Goal: Task Accomplishment & Management: Complete application form

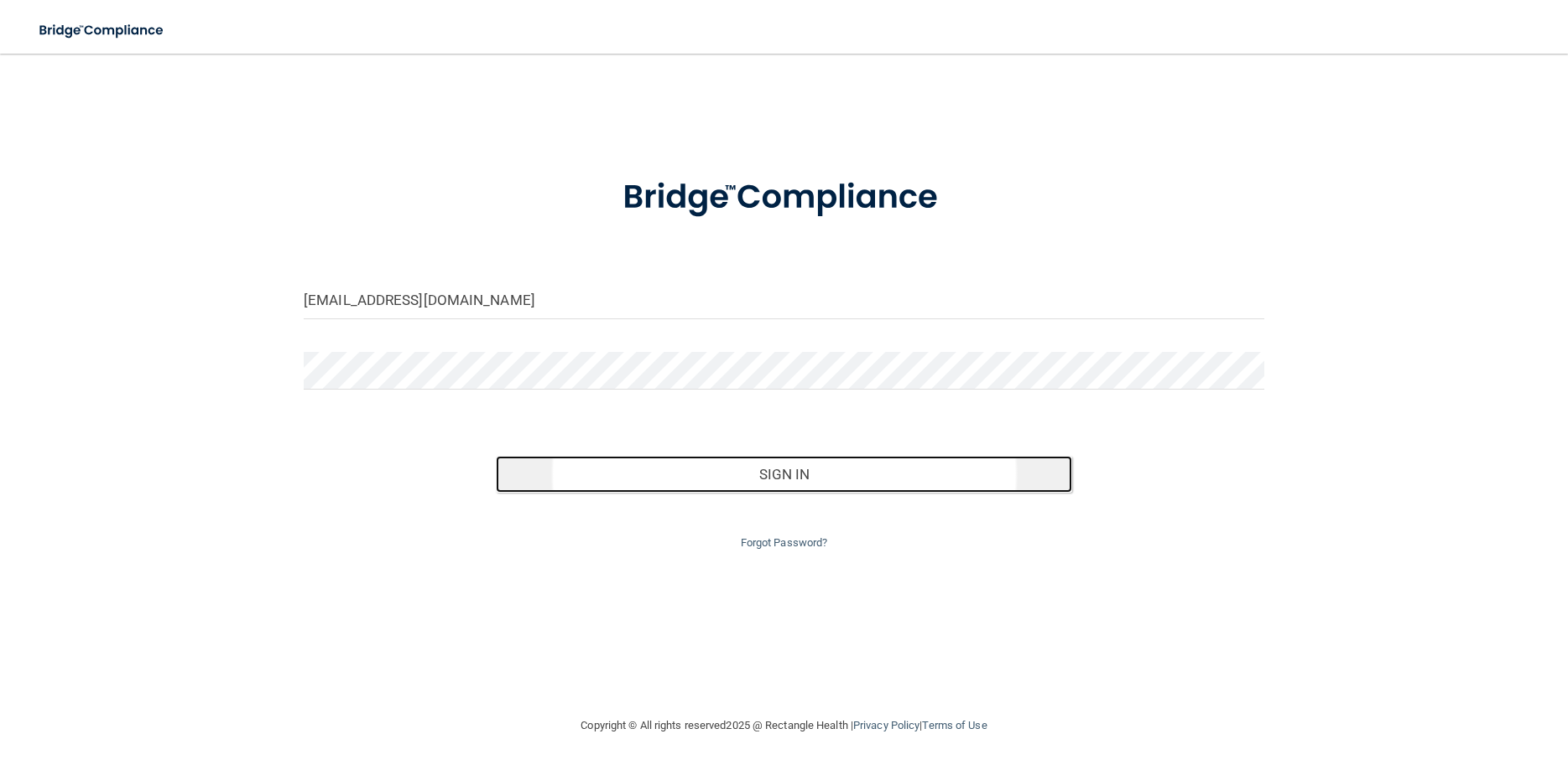
click at [740, 459] on button "Sign In" at bounding box center [784, 475] width 577 height 37
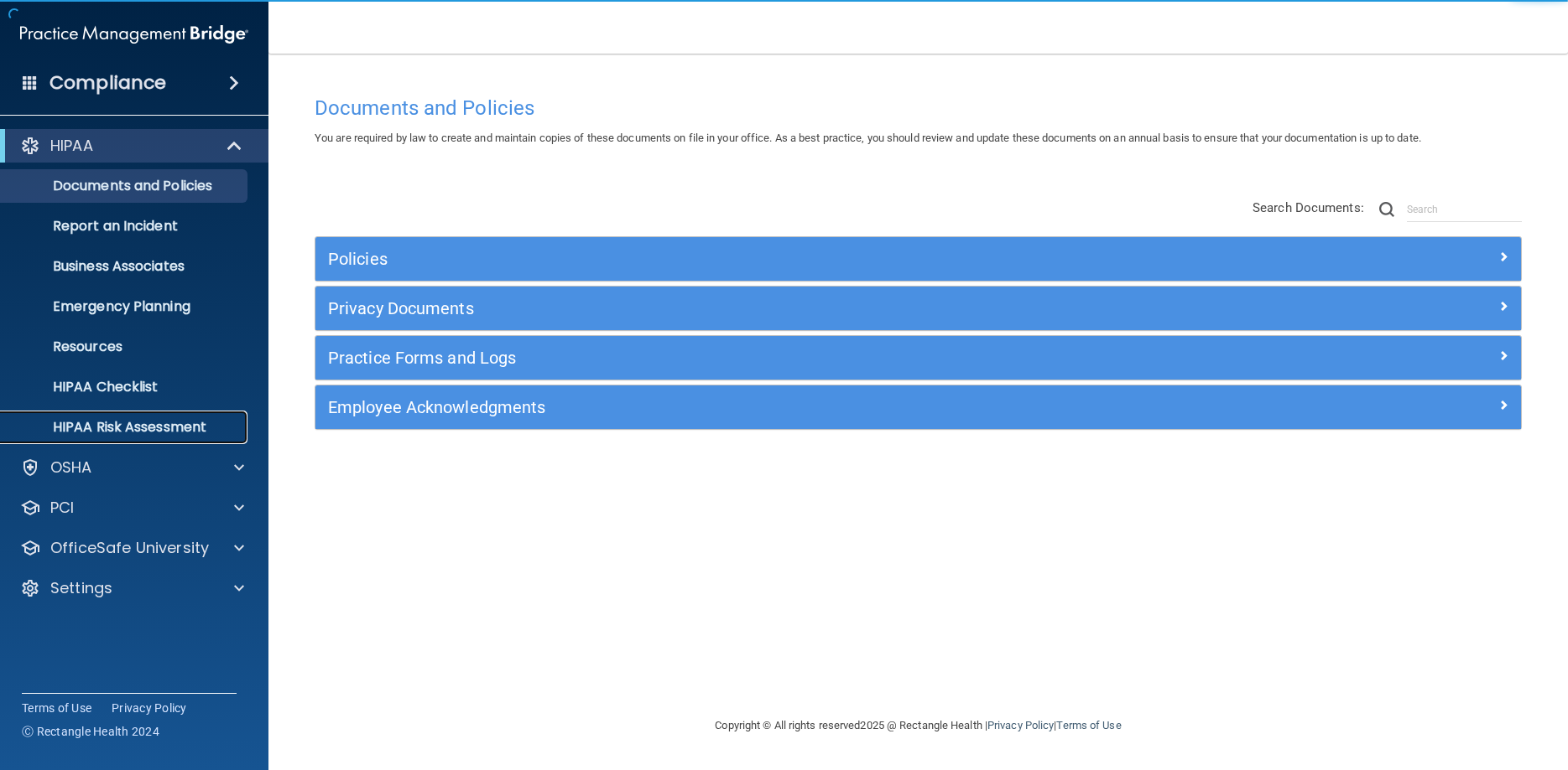
click at [122, 422] on p "HIPAA Risk Assessment" at bounding box center [125, 427] width 229 height 16
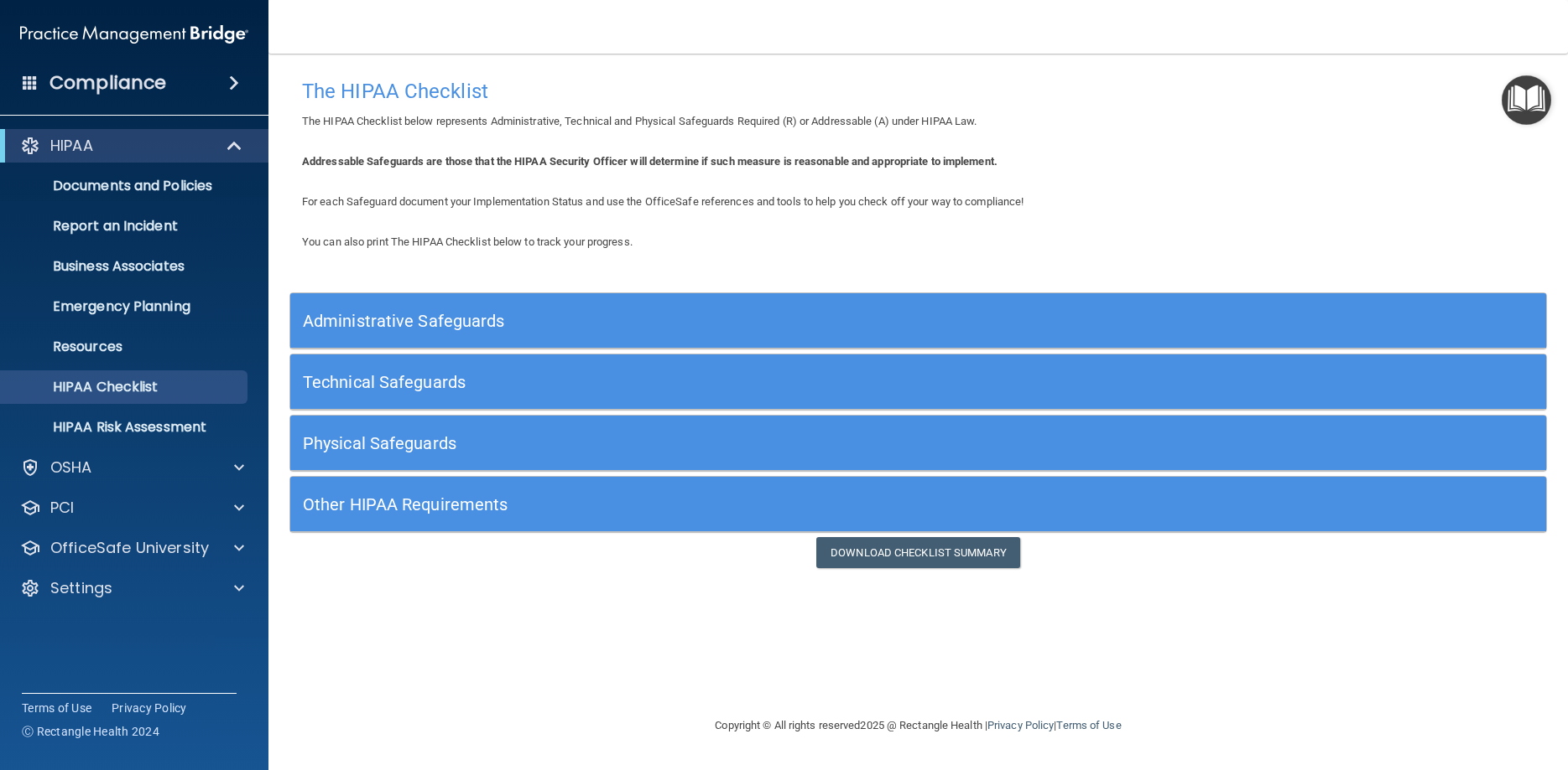
click at [443, 323] on h5 "Administrative Safeguards" at bounding box center [761, 321] width 917 height 18
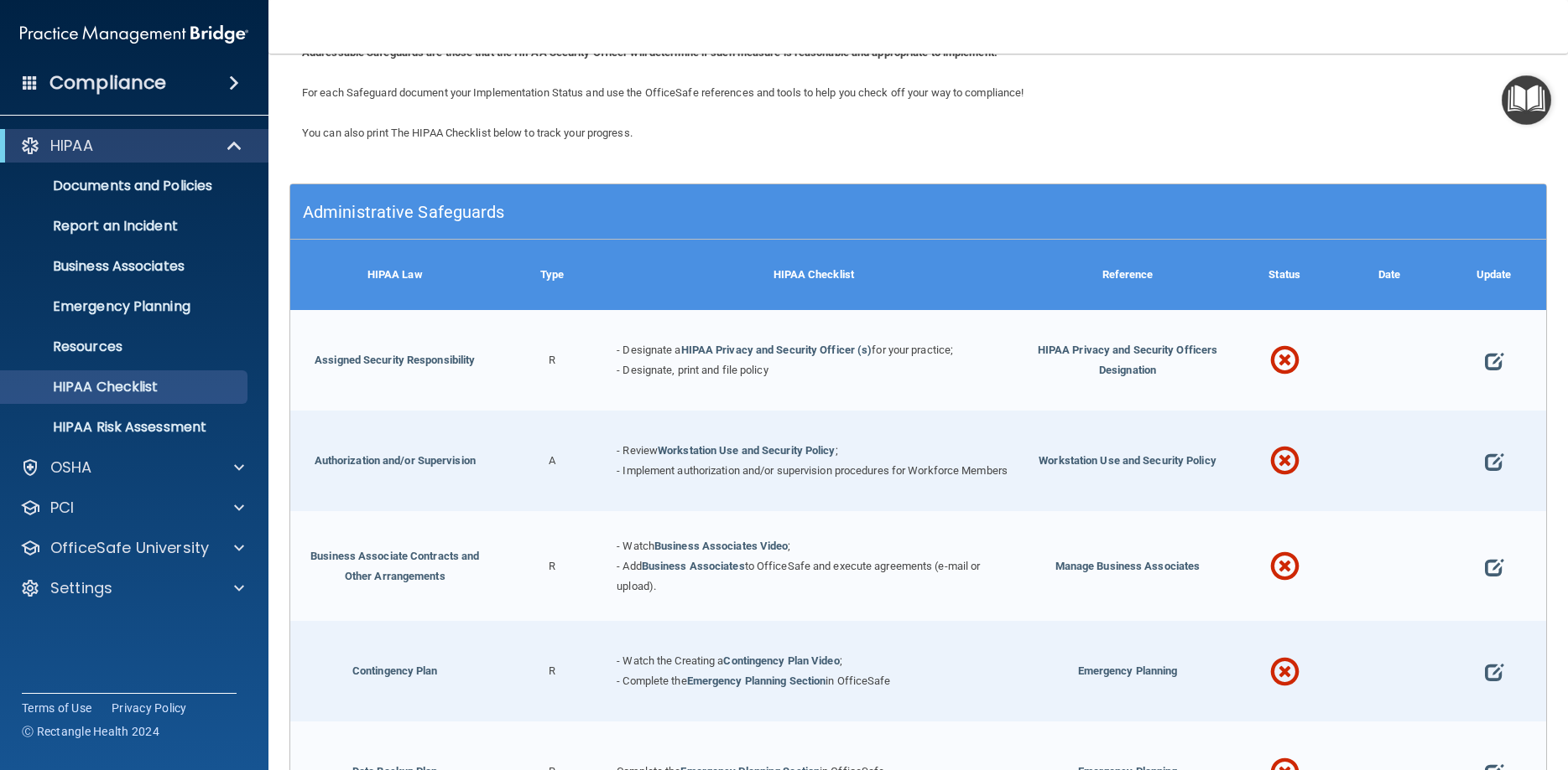
scroll to position [76, 0]
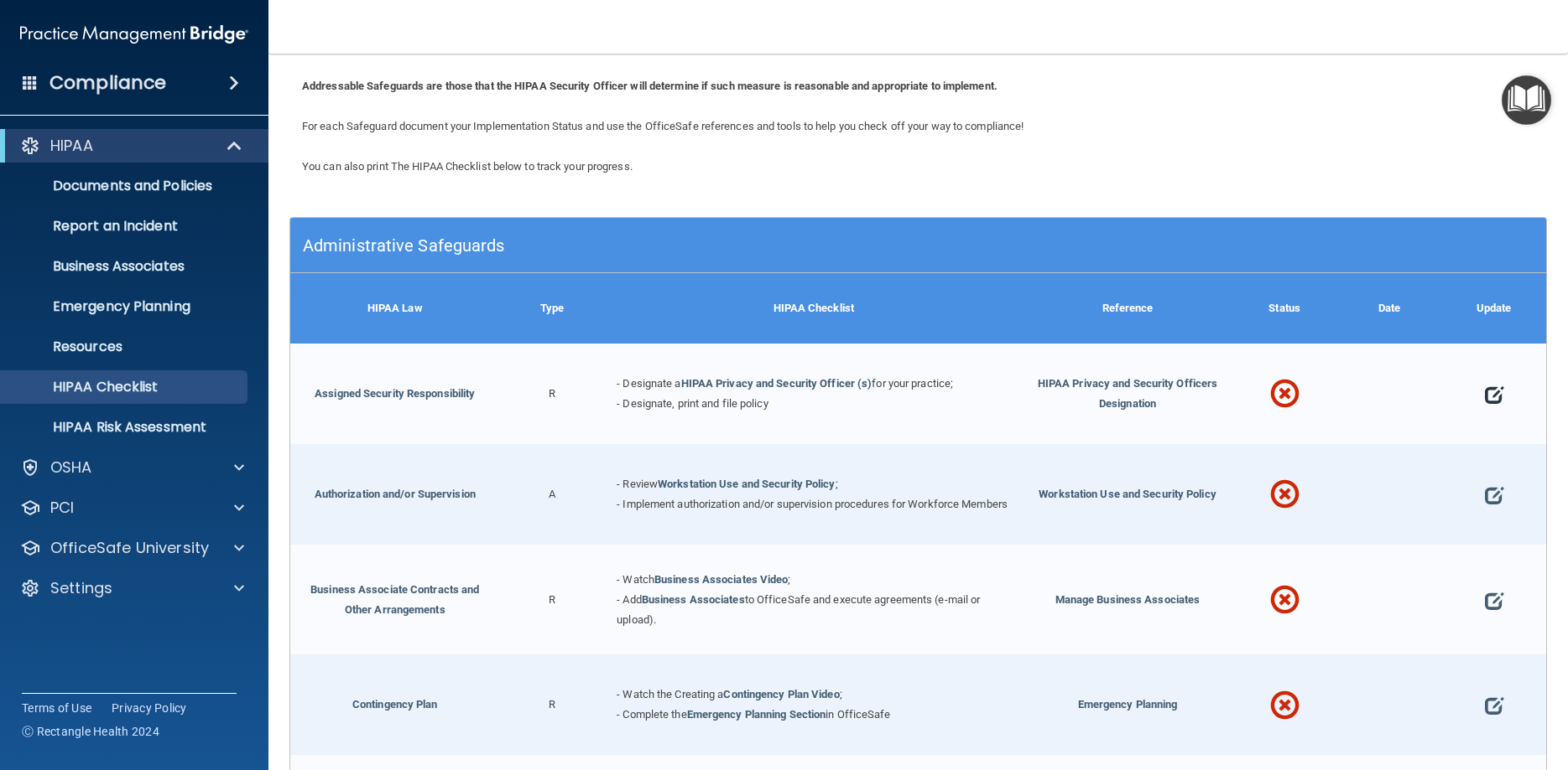
click at [1493, 387] on span at bounding box center [1493, 395] width 18 height 50
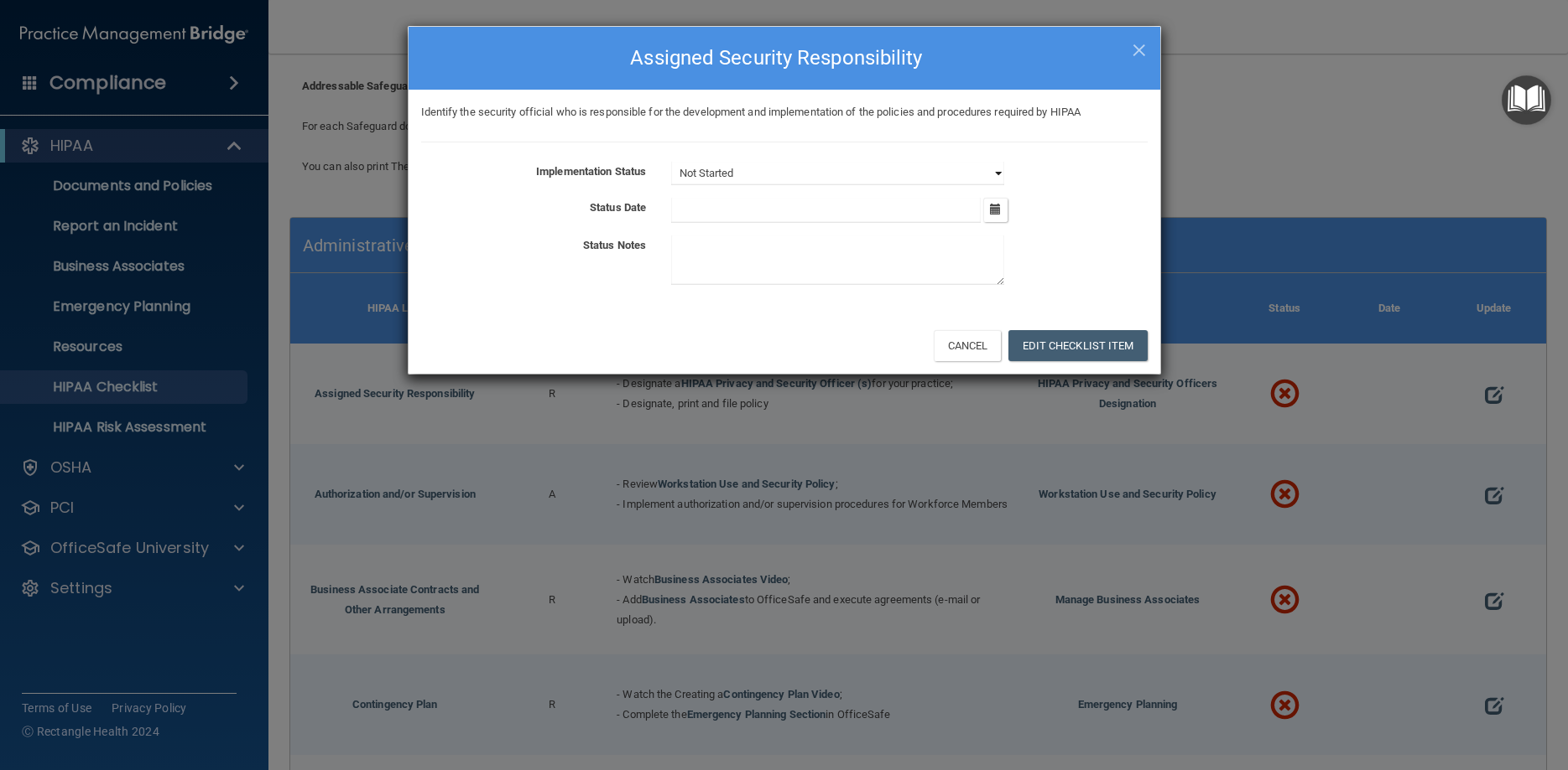
click at [671, 162] on select "Not Started In Progress Completed" at bounding box center [837, 173] width 333 height 23
drag, startPoint x: 765, startPoint y: 170, endPoint x: 1147, endPoint y: 53, distance: 399.5
click at [1147, 53] on div "× Close Assigned Security Responsibility" at bounding box center [785, 58] width 752 height 63
click at [975, 340] on button "Cancel" at bounding box center [967, 346] width 68 height 31
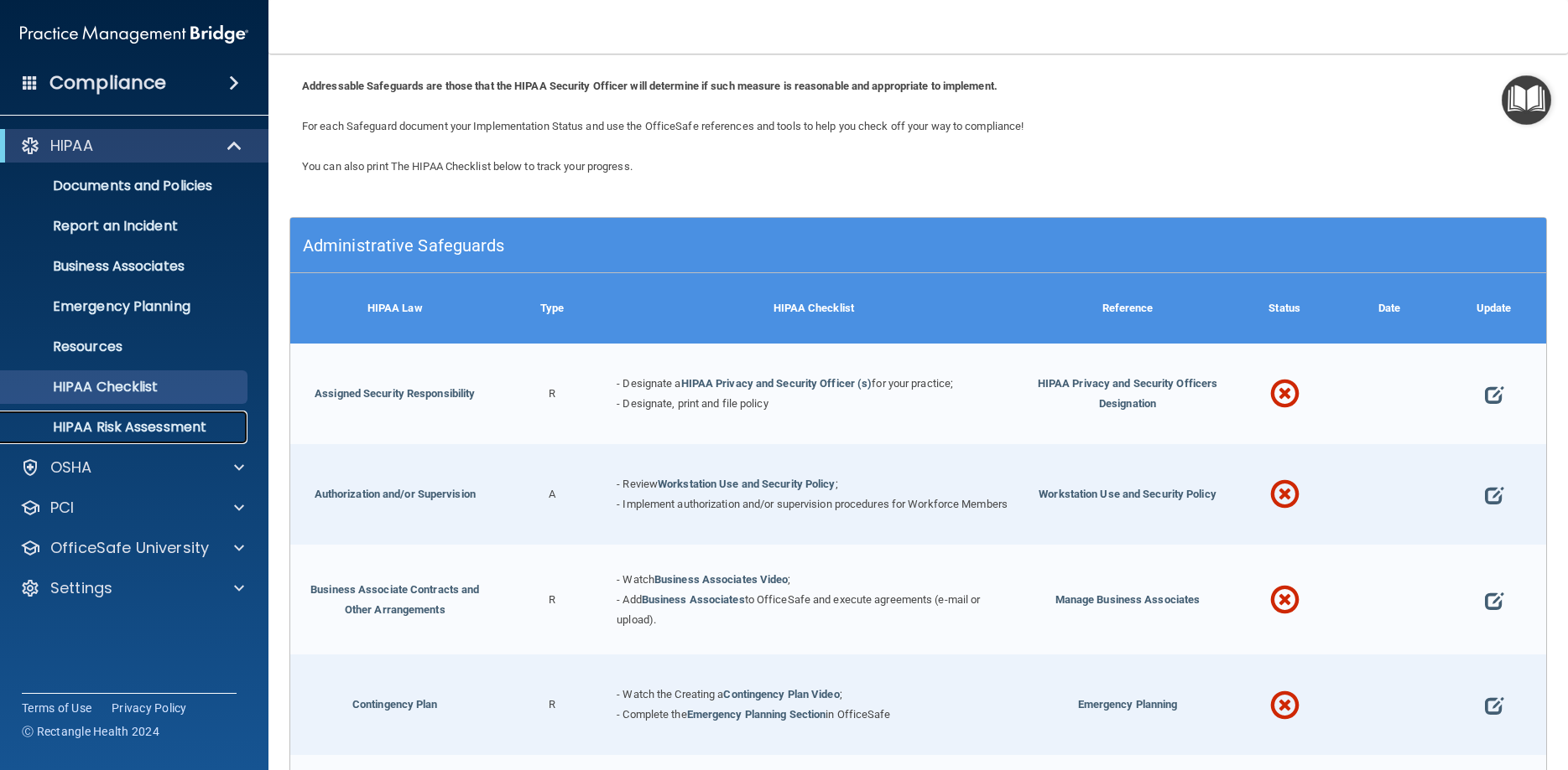
click at [130, 413] on link "HIPAA Risk Assessment" at bounding box center [115, 427] width 265 height 34
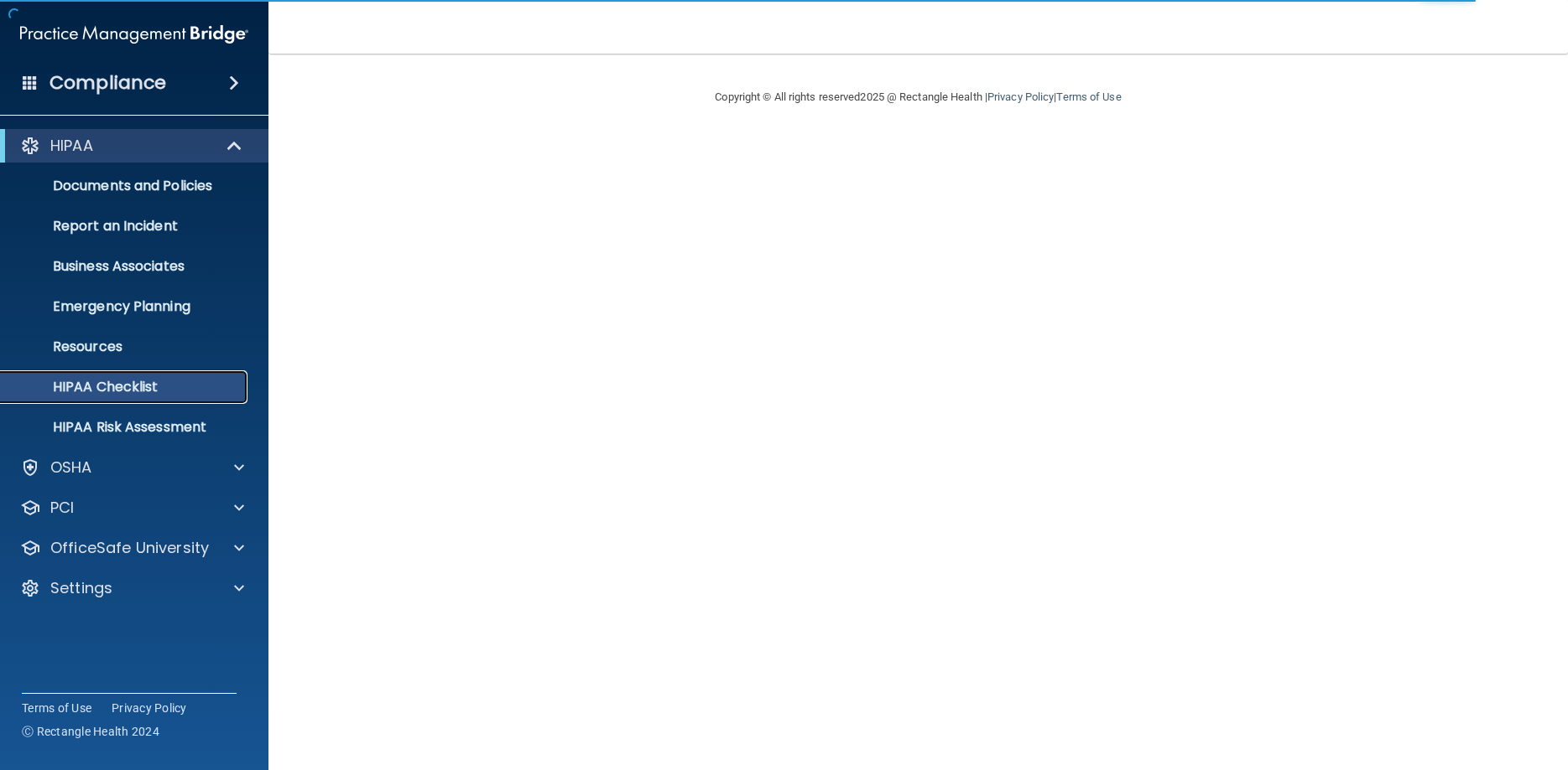
click at [115, 383] on p "HIPAA Checklist" at bounding box center [125, 386] width 229 height 16
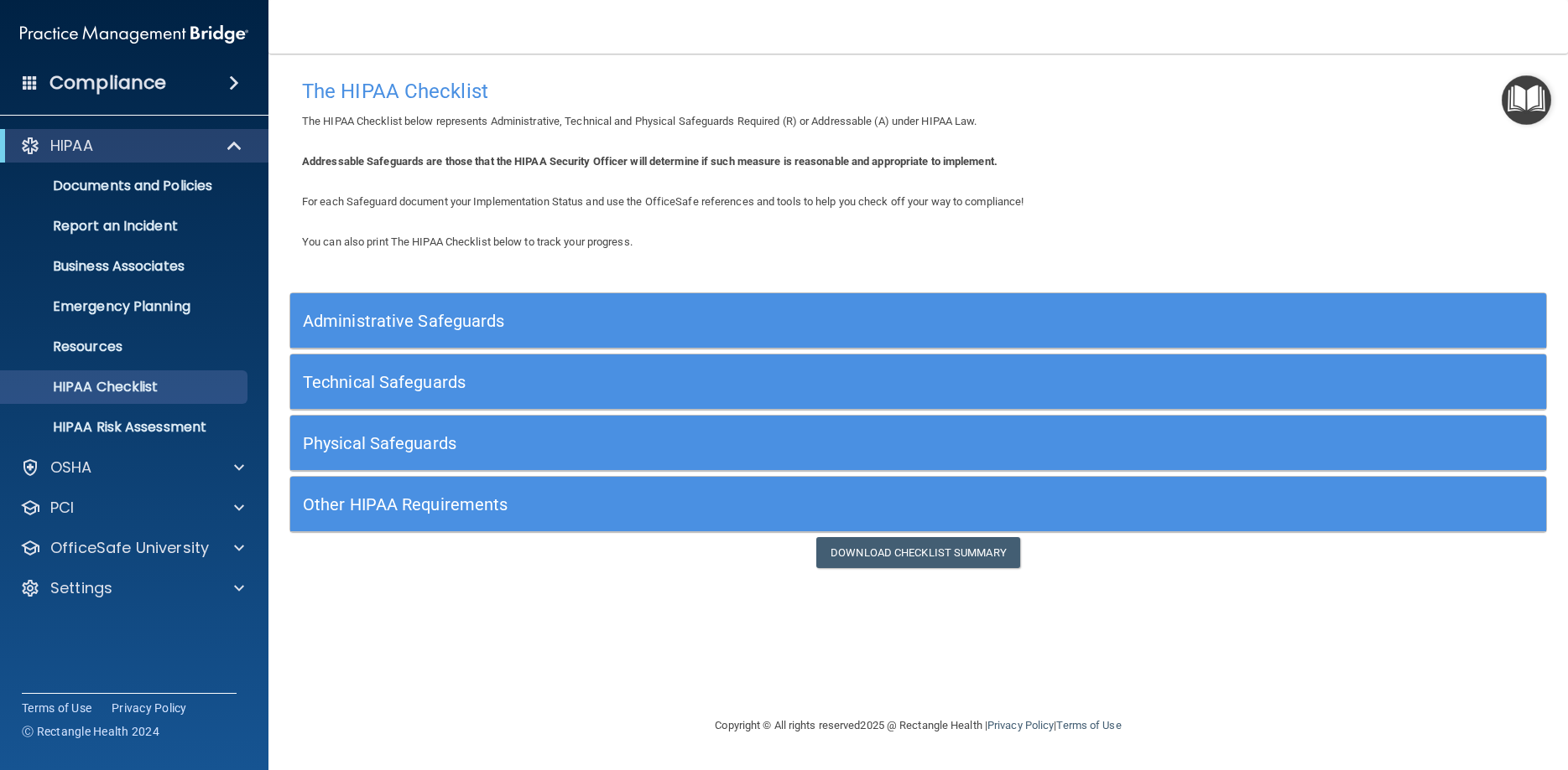
click at [575, 329] on h5 "Administrative Safeguards" at bounding box center [761, 321] width 917 height 18
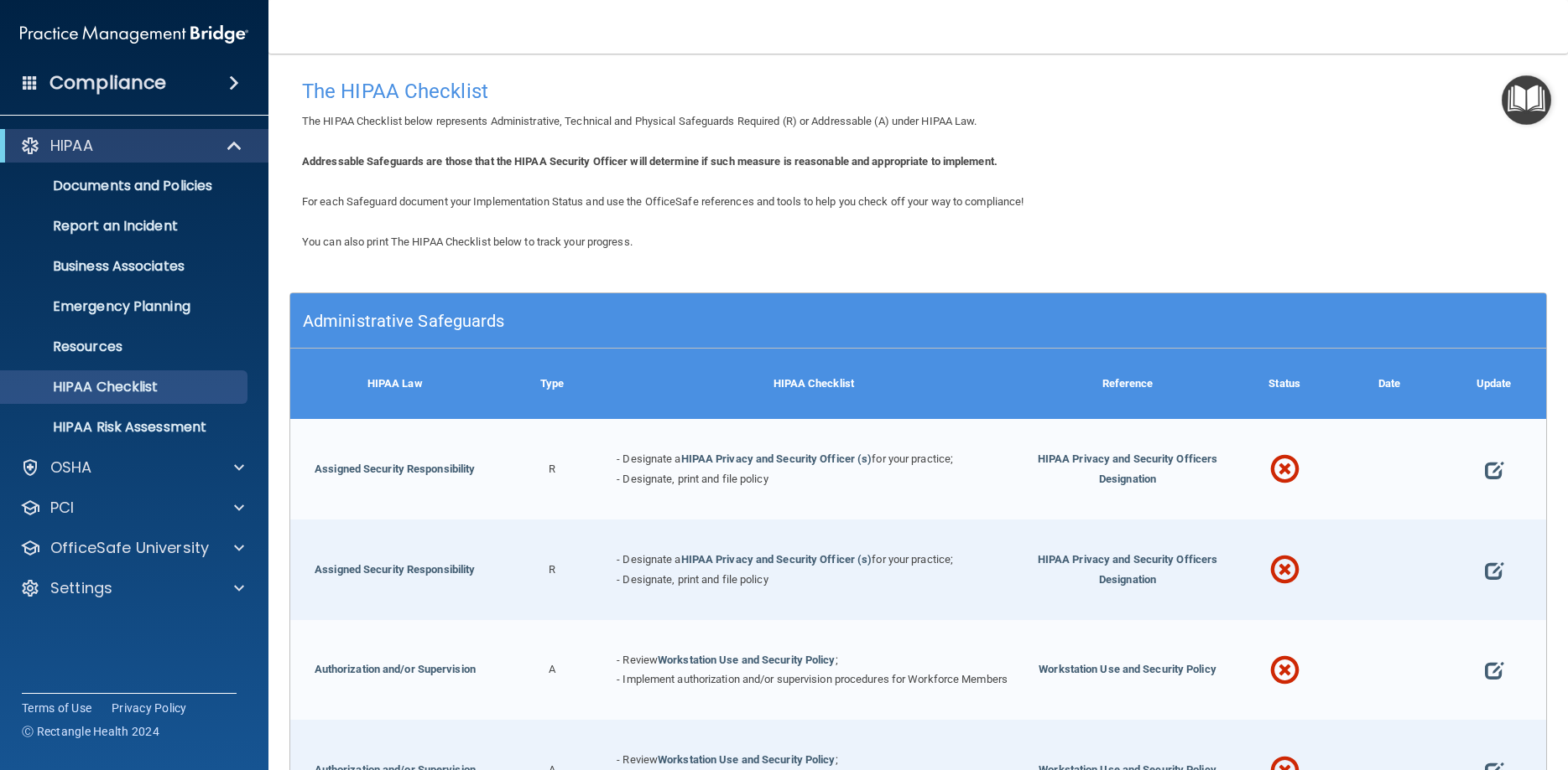
scroll to position [76, 0]
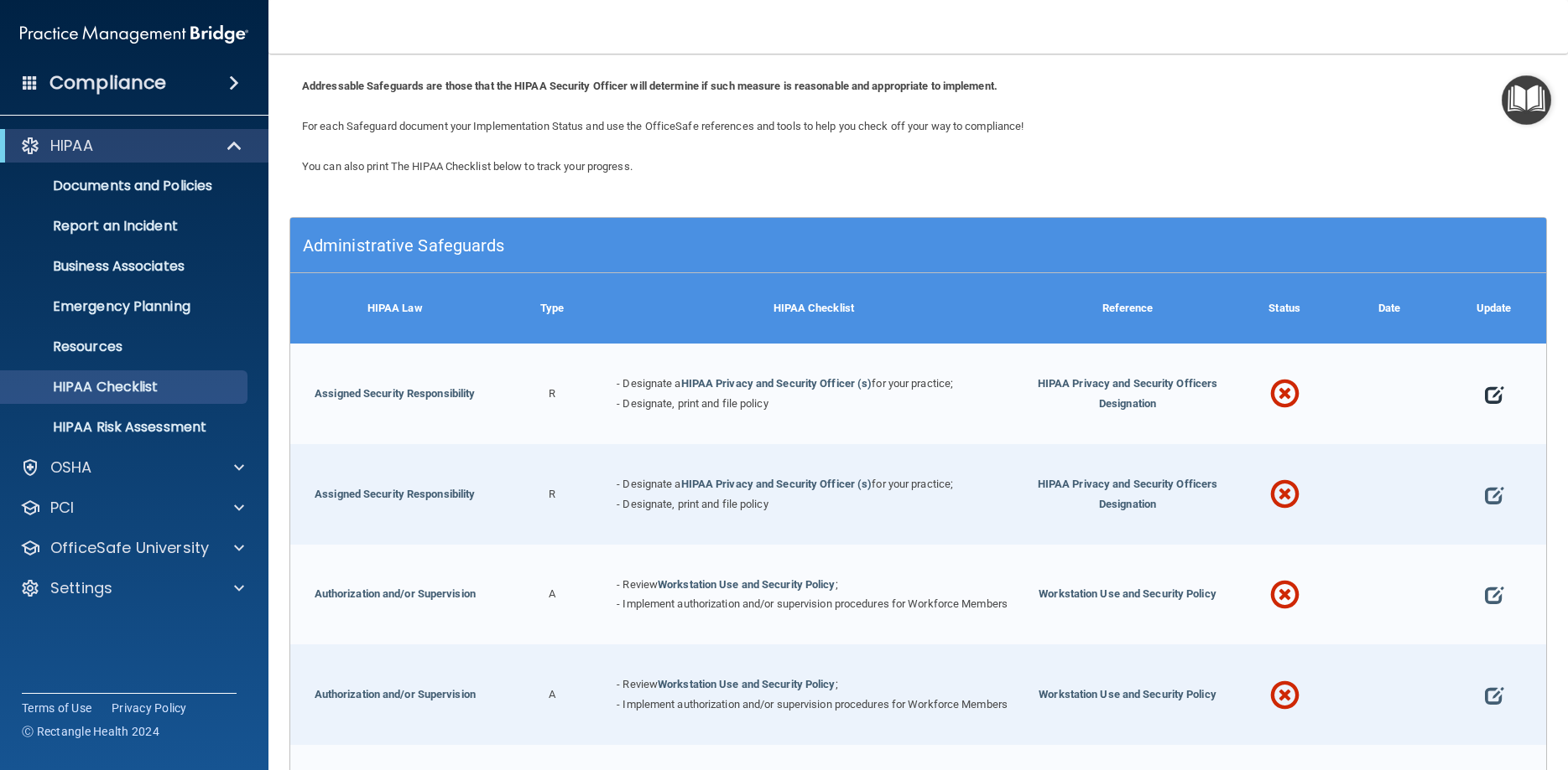
click at [1494, 395] on span at bounding box center [1493, 395] width 18 height 50
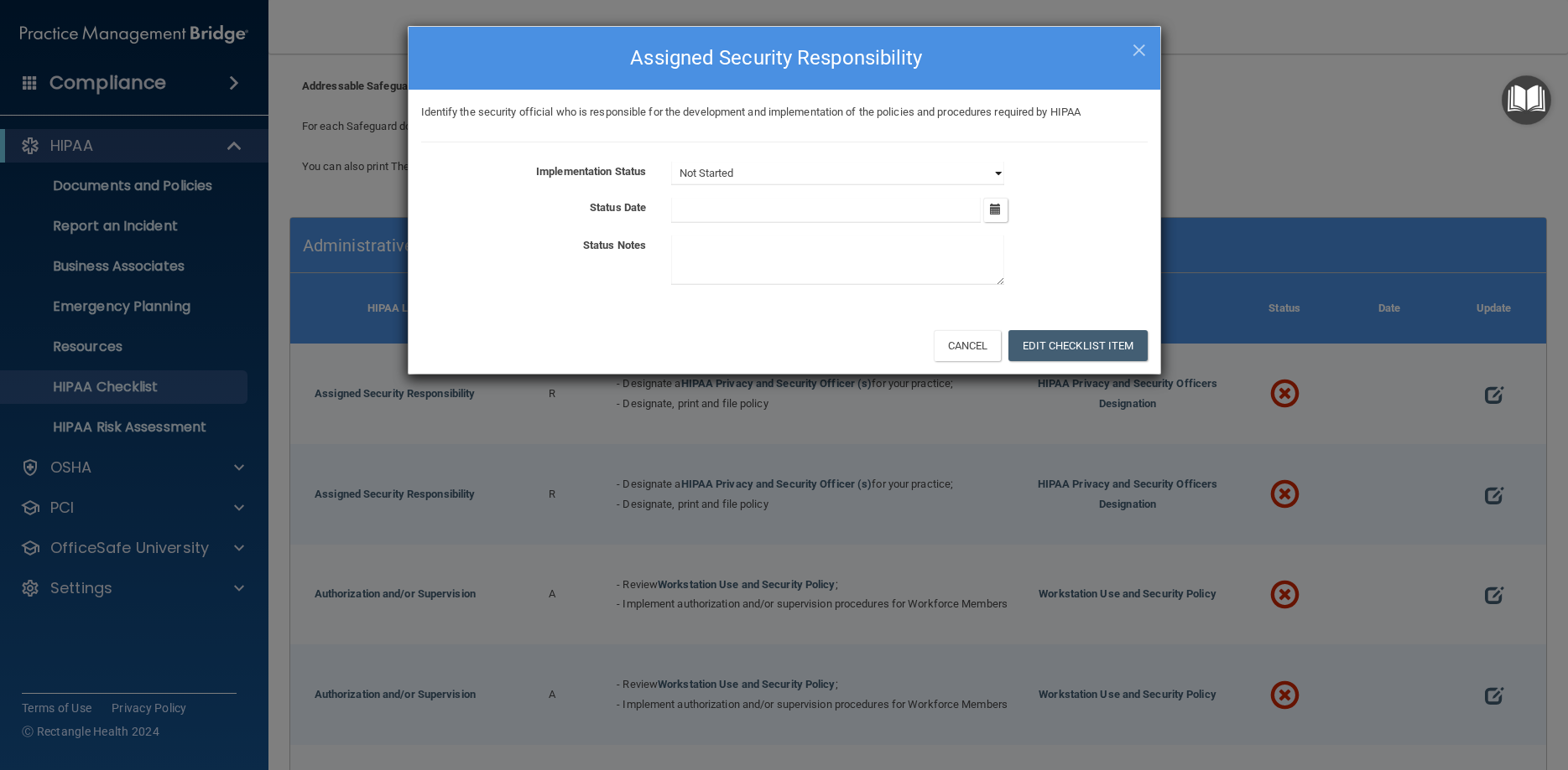
click at [671, 162] on select "Not Started In Progress Completed" at bounding box center [837, 173] width 333 height 23
click at [1135, 40] on span "×" at bounding box center [1140, 47] width 16 height 34
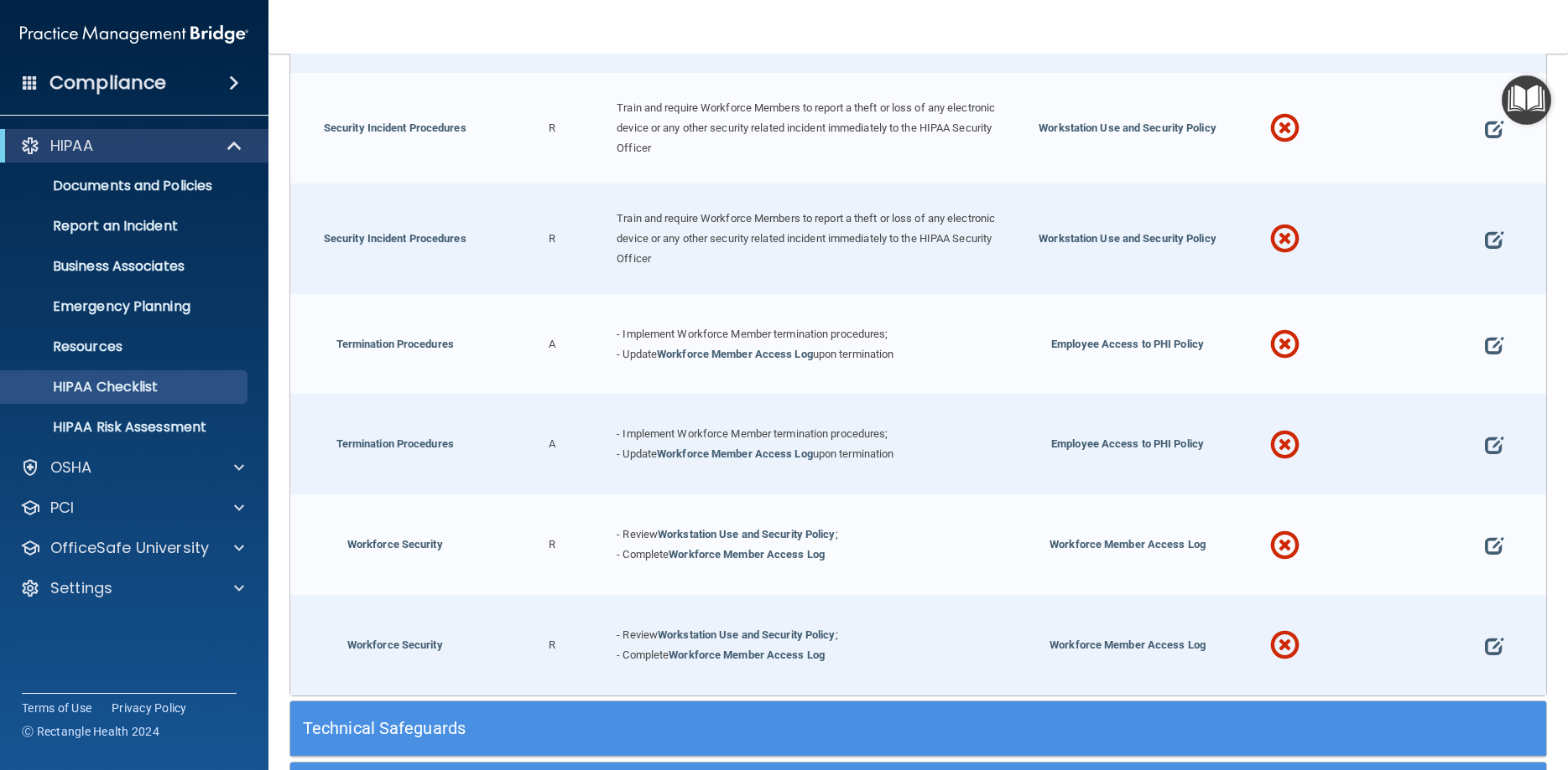
scroll to position [3099, 0]
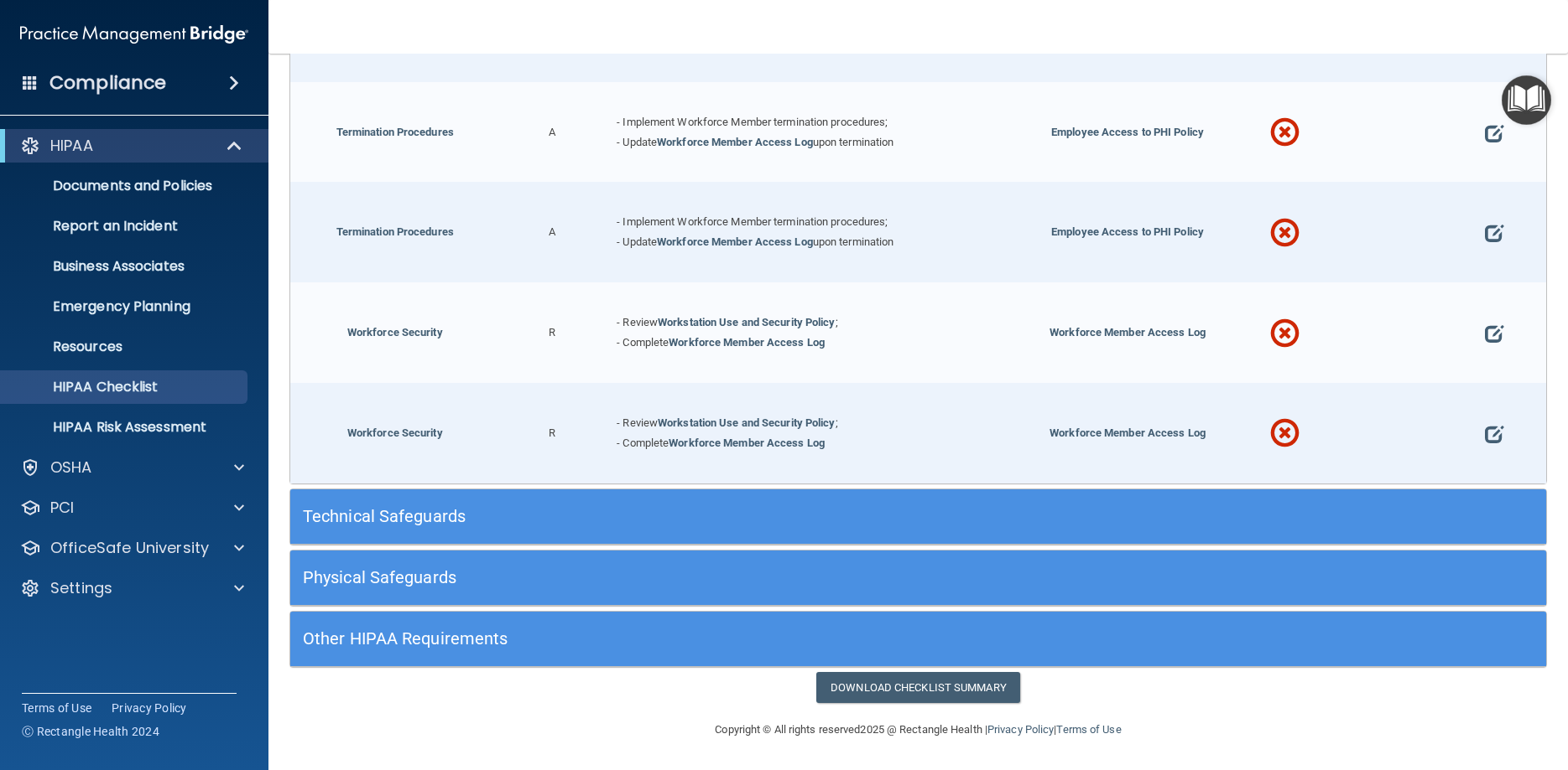
click at [540, 508] on h5 "Technical Safeguards" at bounding box center [761, 516] width 917 height 18
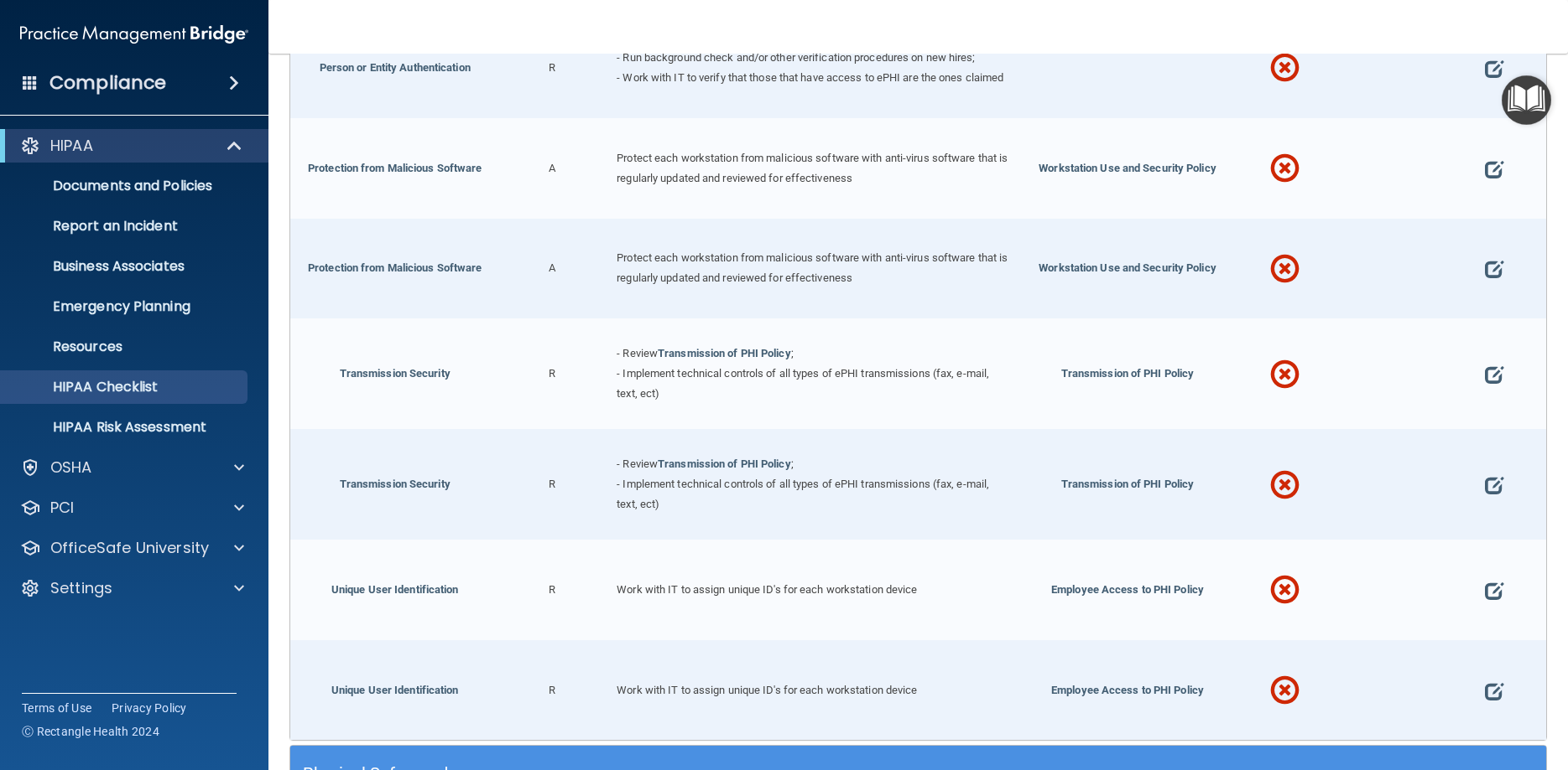
scroll to position [5881, 0]
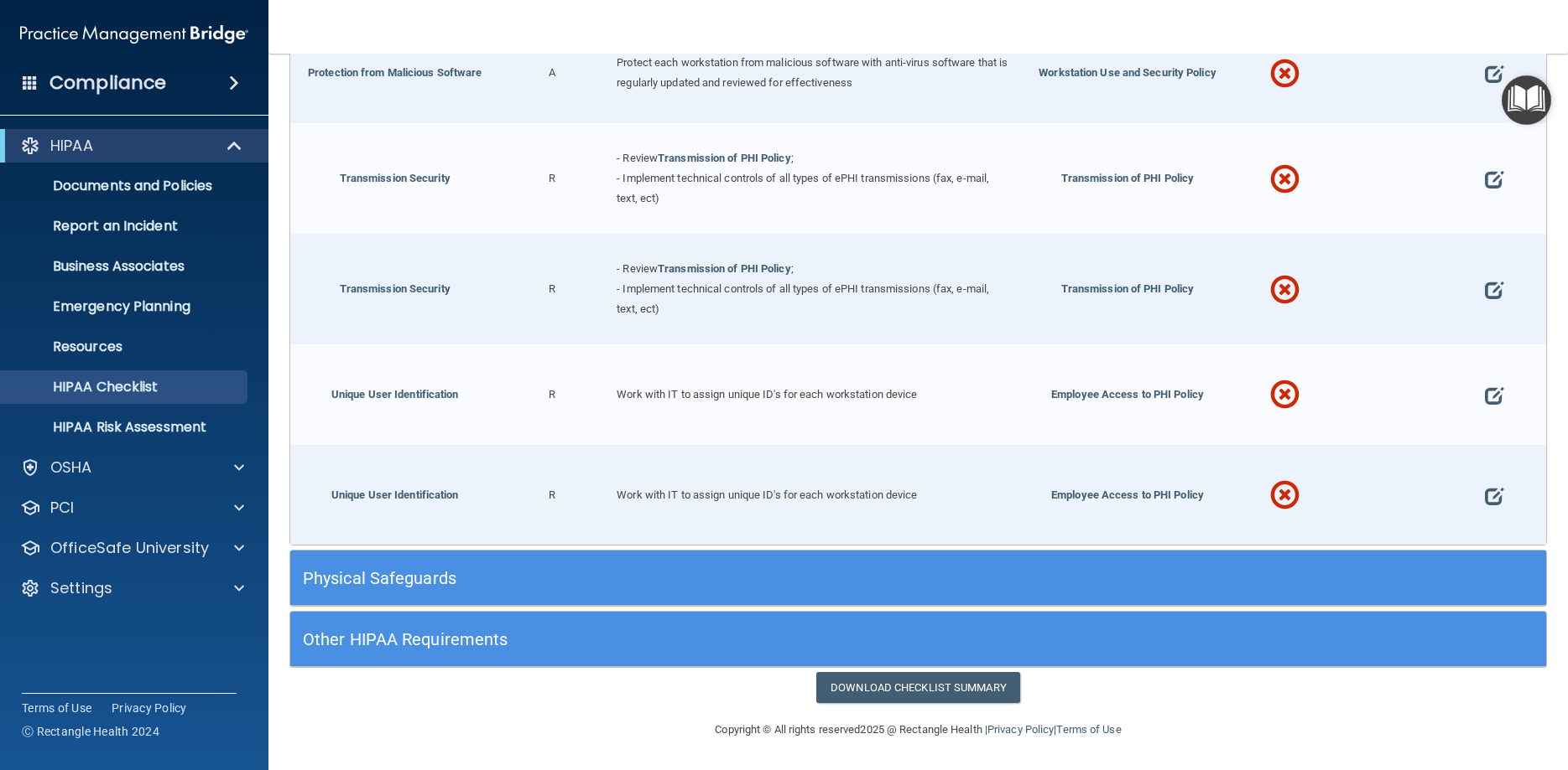
click at [525, 578] on h5 "Physical Safeguards" at bounding box center [761, 578] width 917 height 18
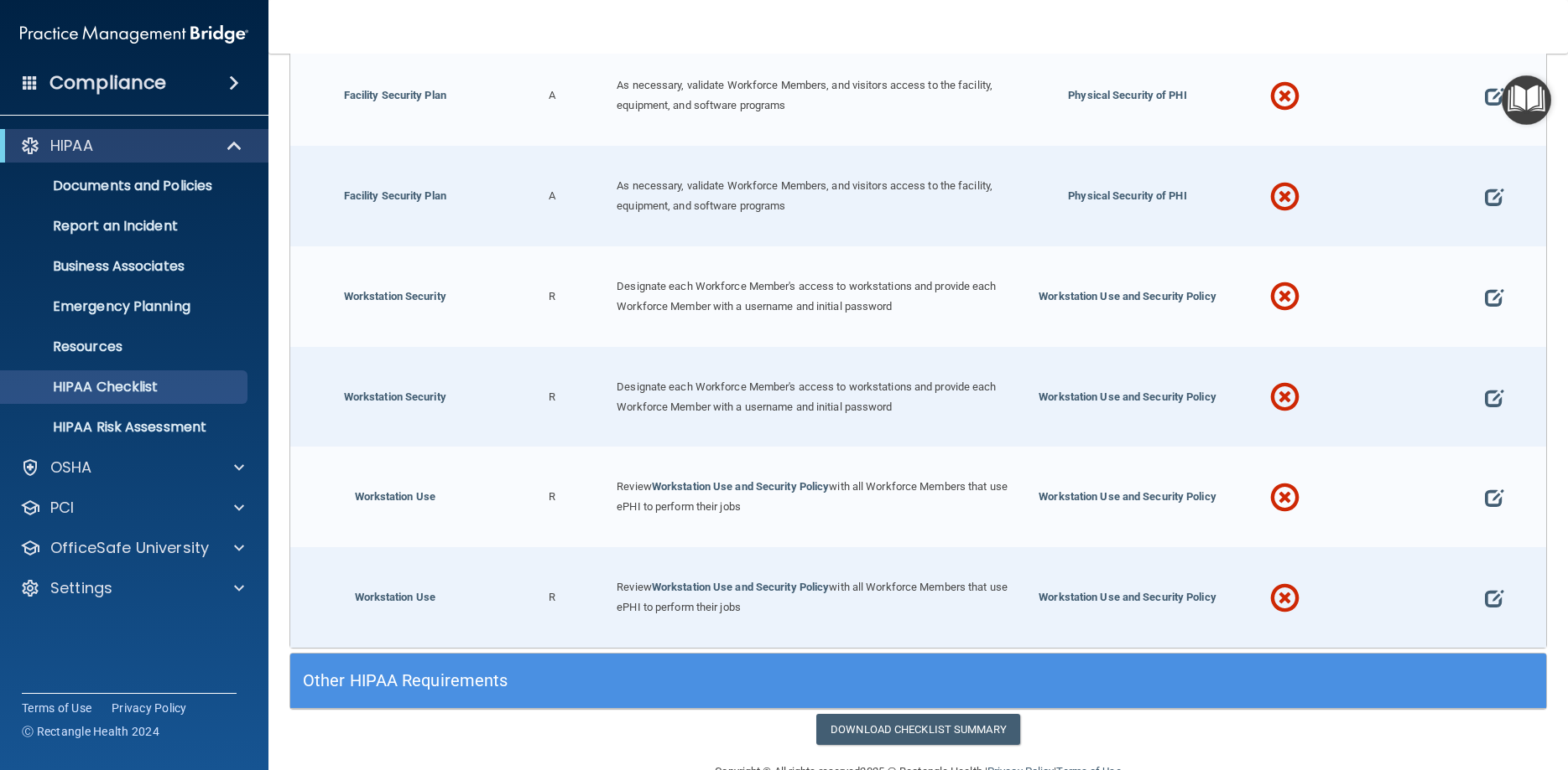
scroll to position [7377, 0]
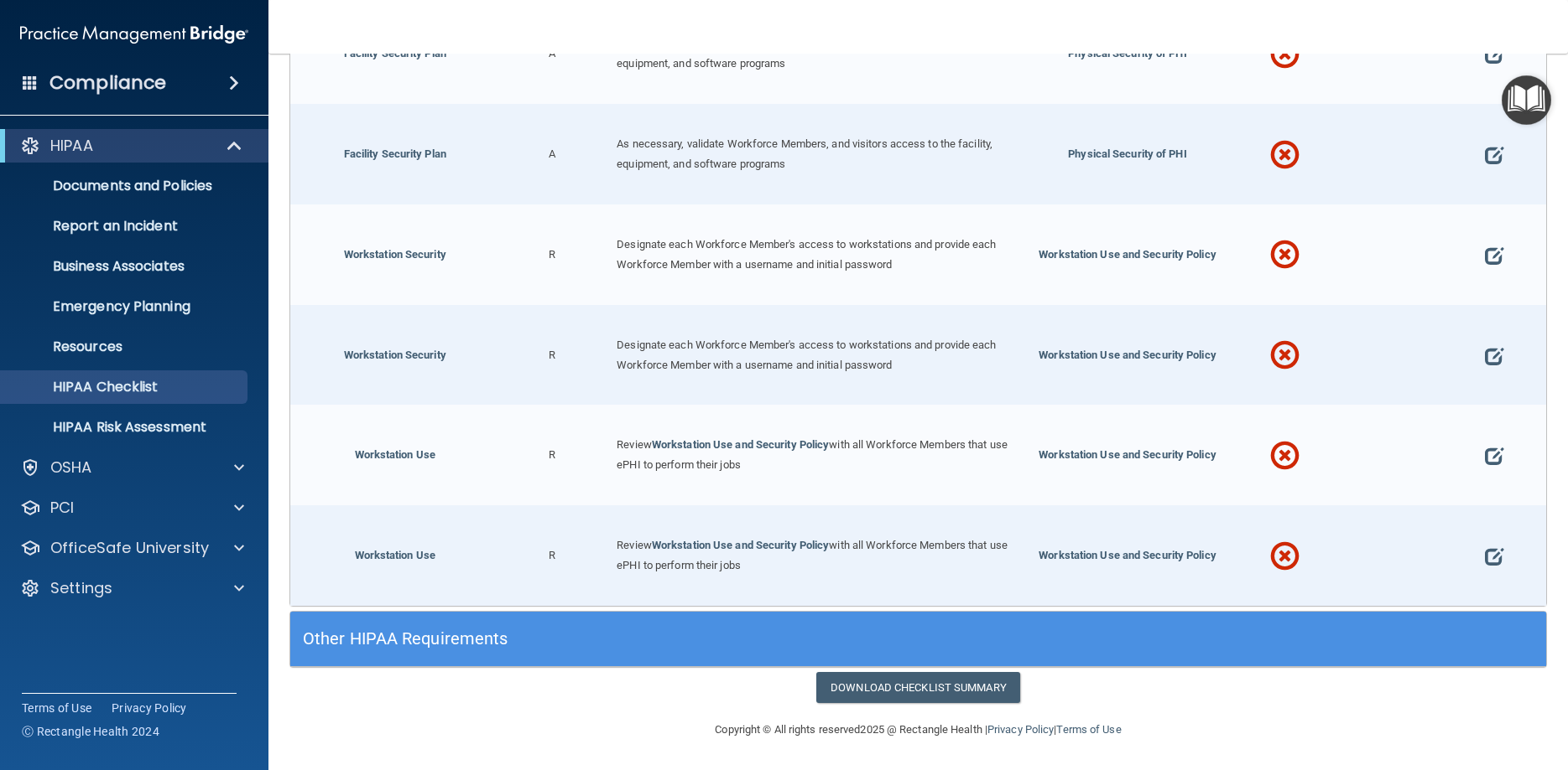
click at [584, 629] on div "Other HIPAA Requirements" at bounding box center [761, 639] width 942 height 38
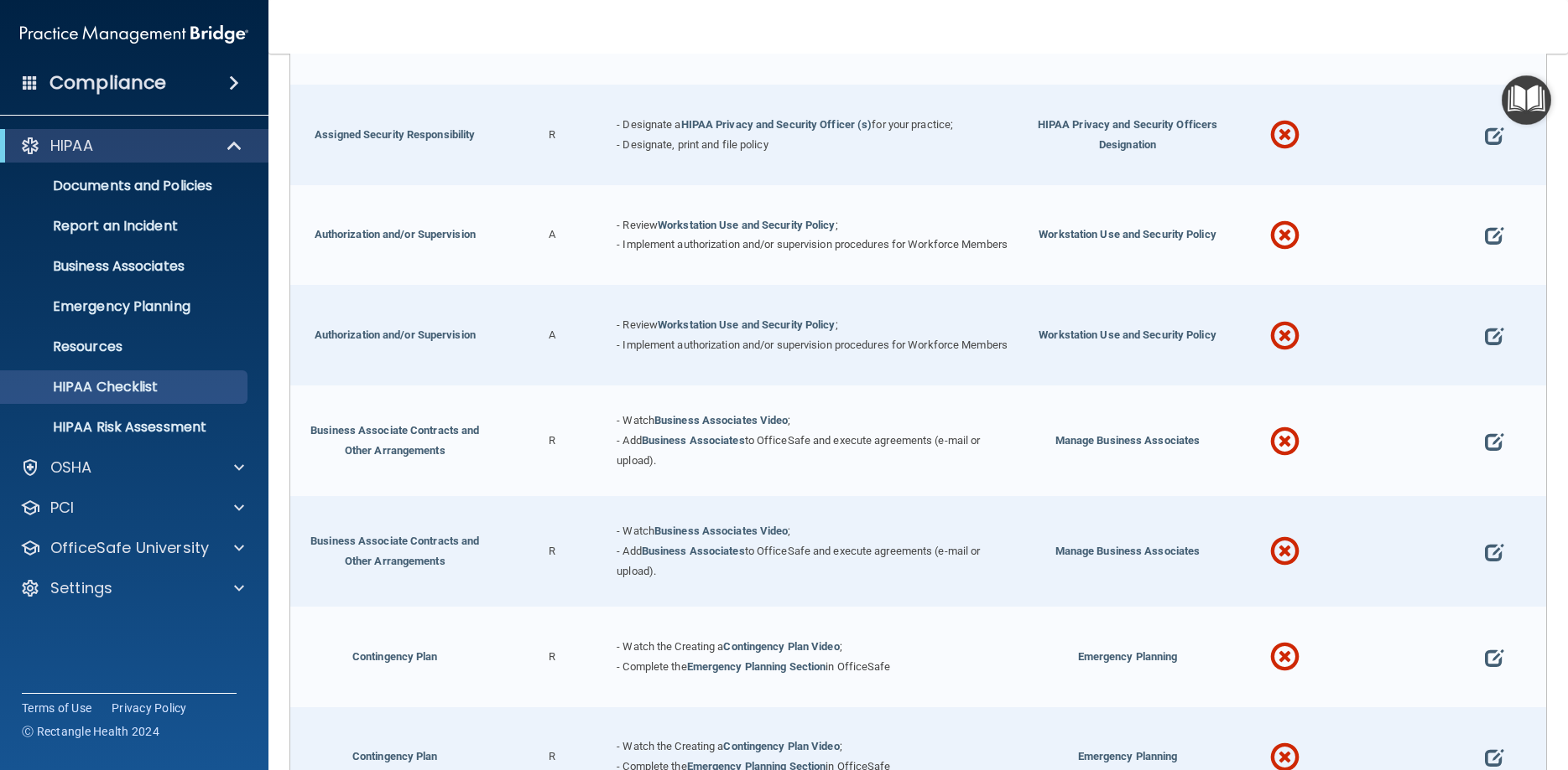
scroll to position [0, 0]
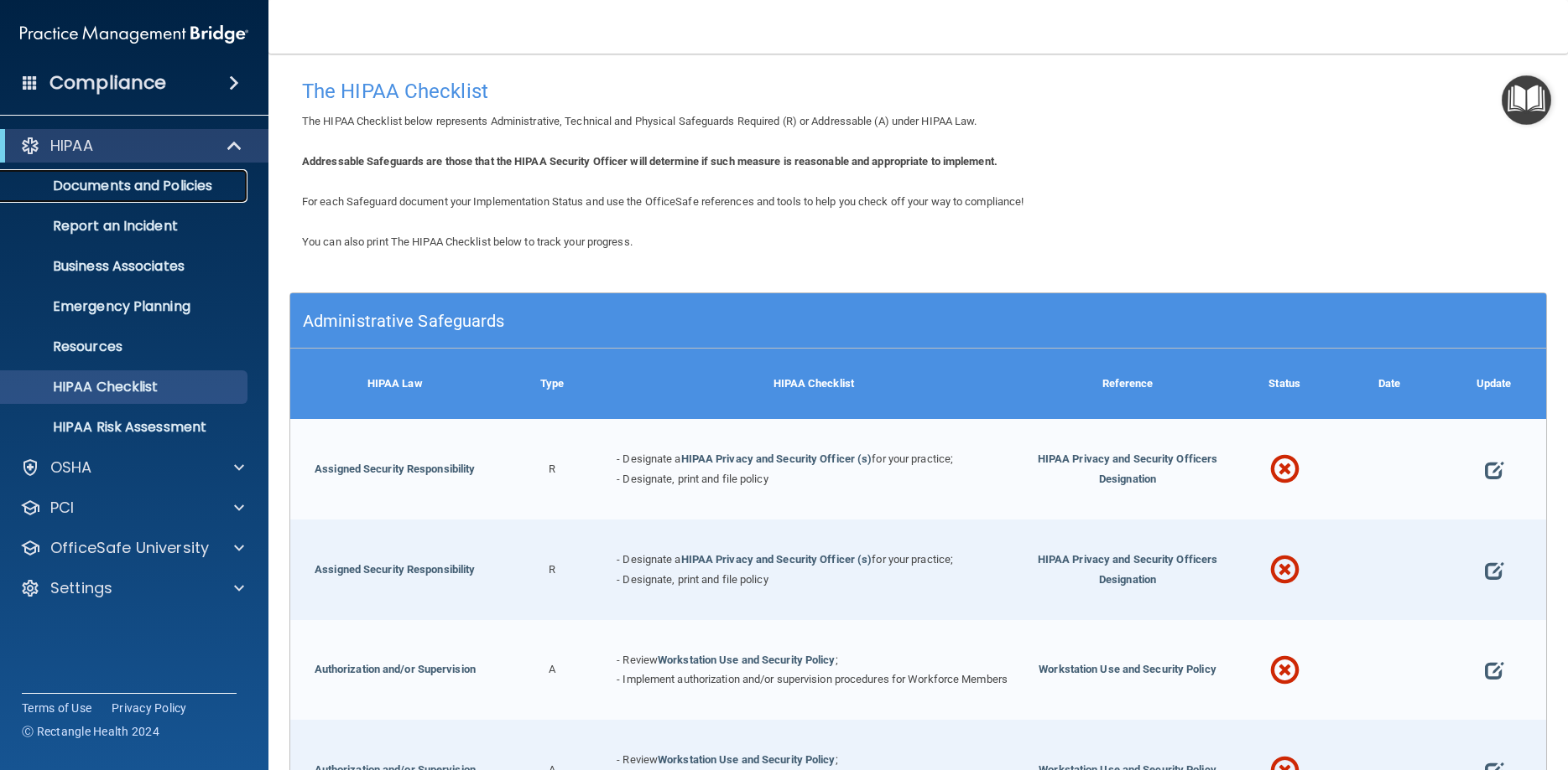
click at [138, 187] on p "Documents and Policies" at bounding box center [125, 186] width 229 height 16
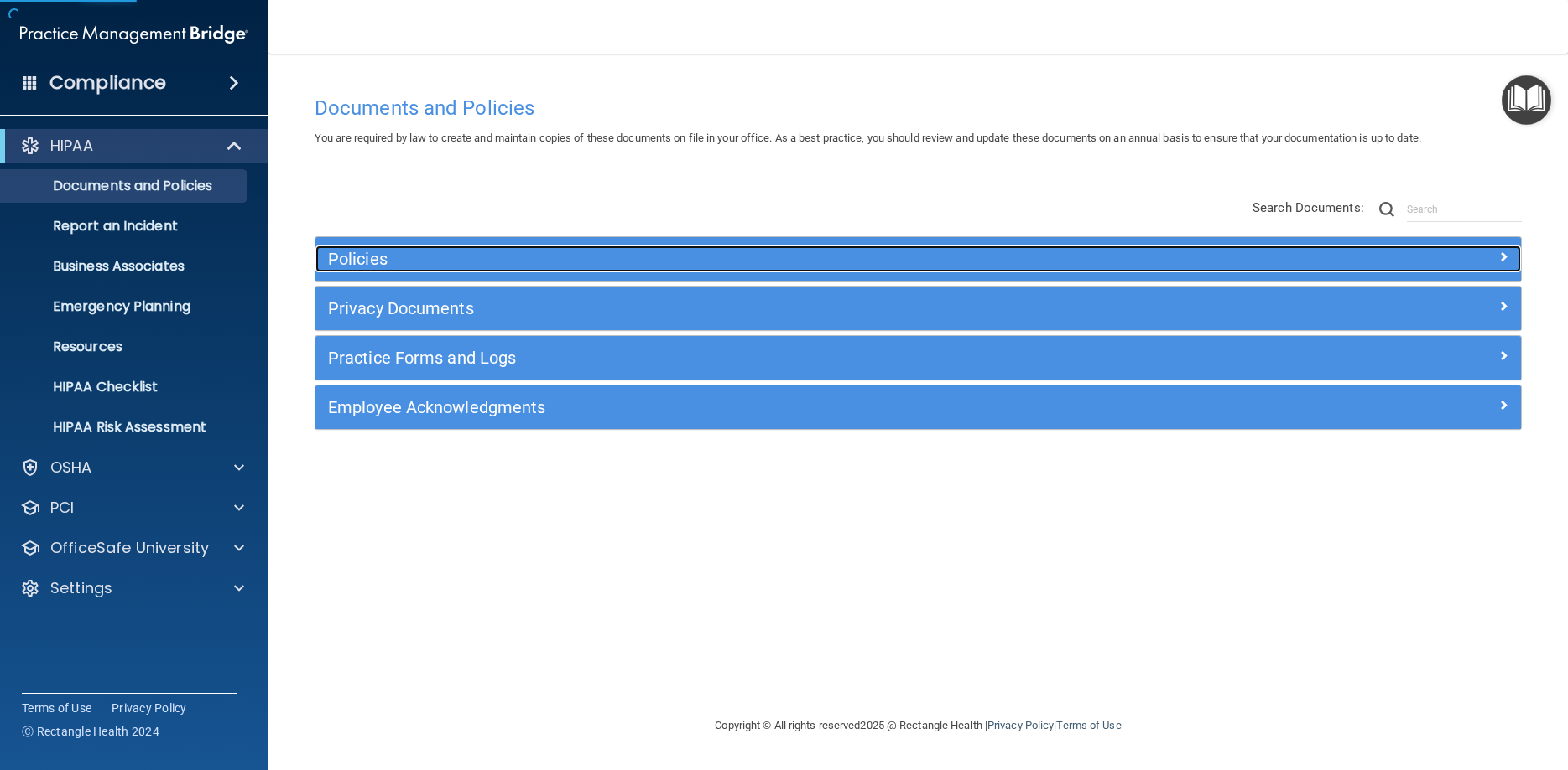
click at [875, 271] on div "Policies" at bounding box center [767, 260] width 904 height 27
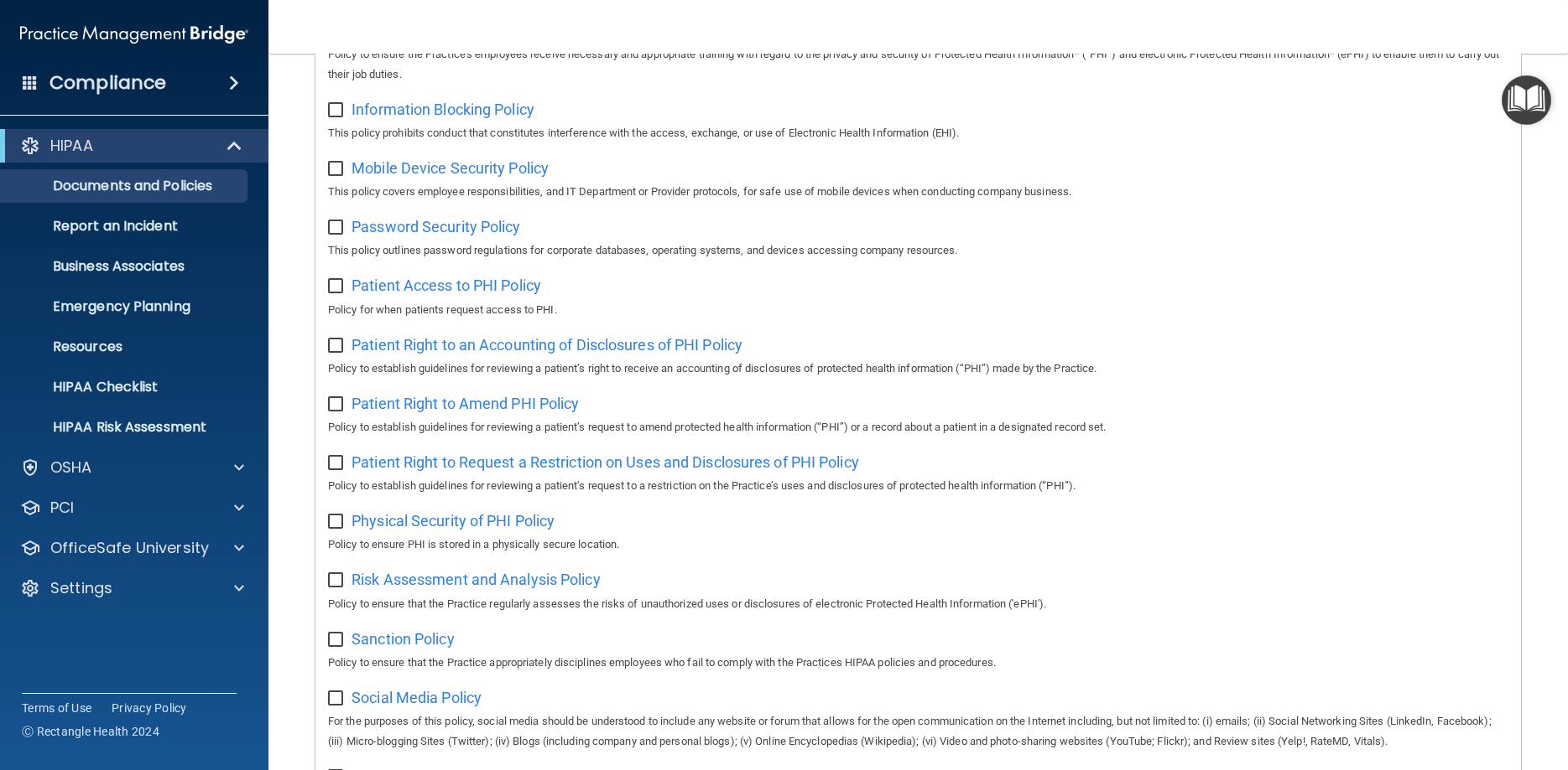
scroll to position [1057, 0]
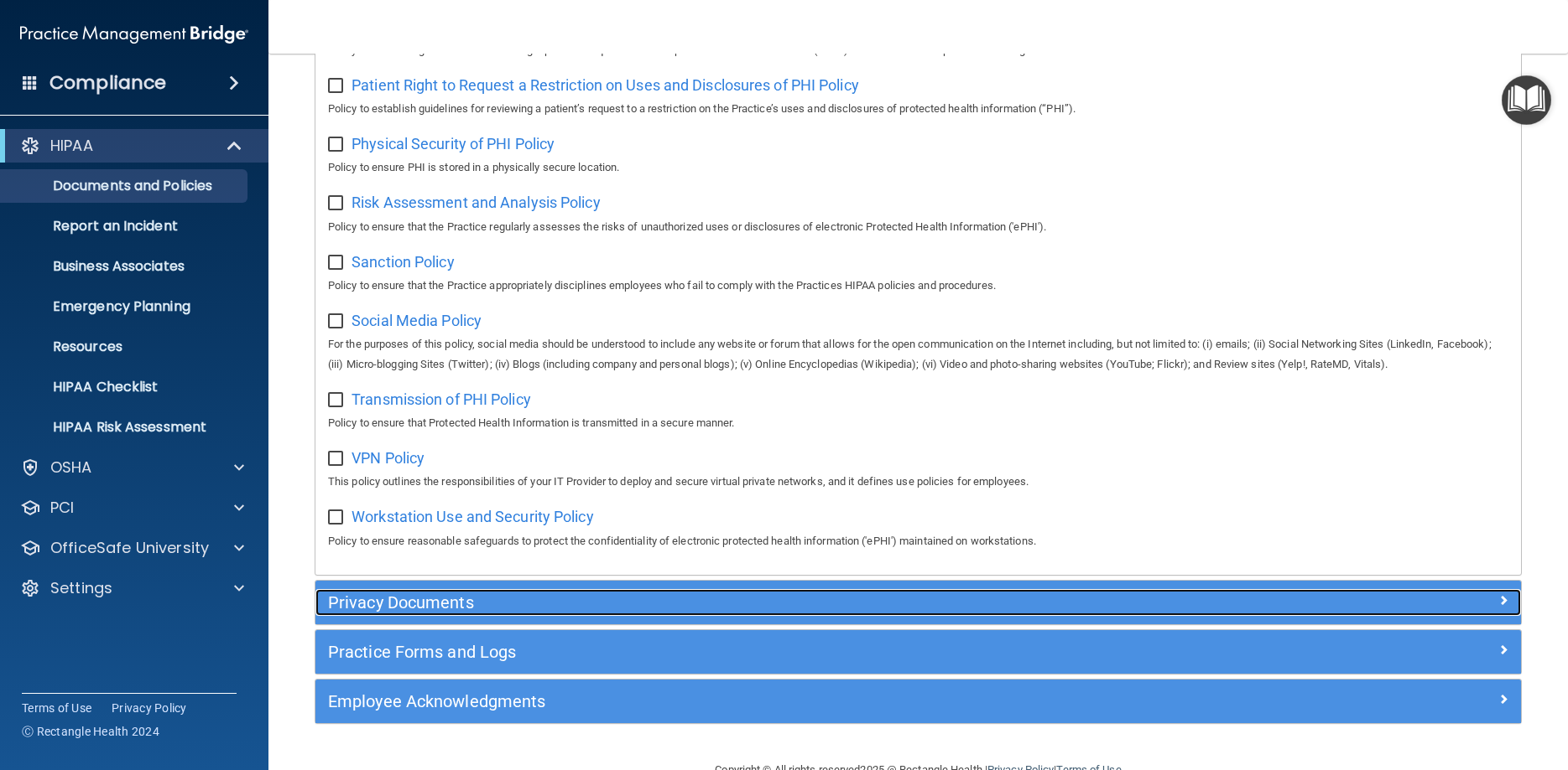
click at [624, 610] on h5 "Privacy Documents" at bounding box center [767, 602] width 879 height 18
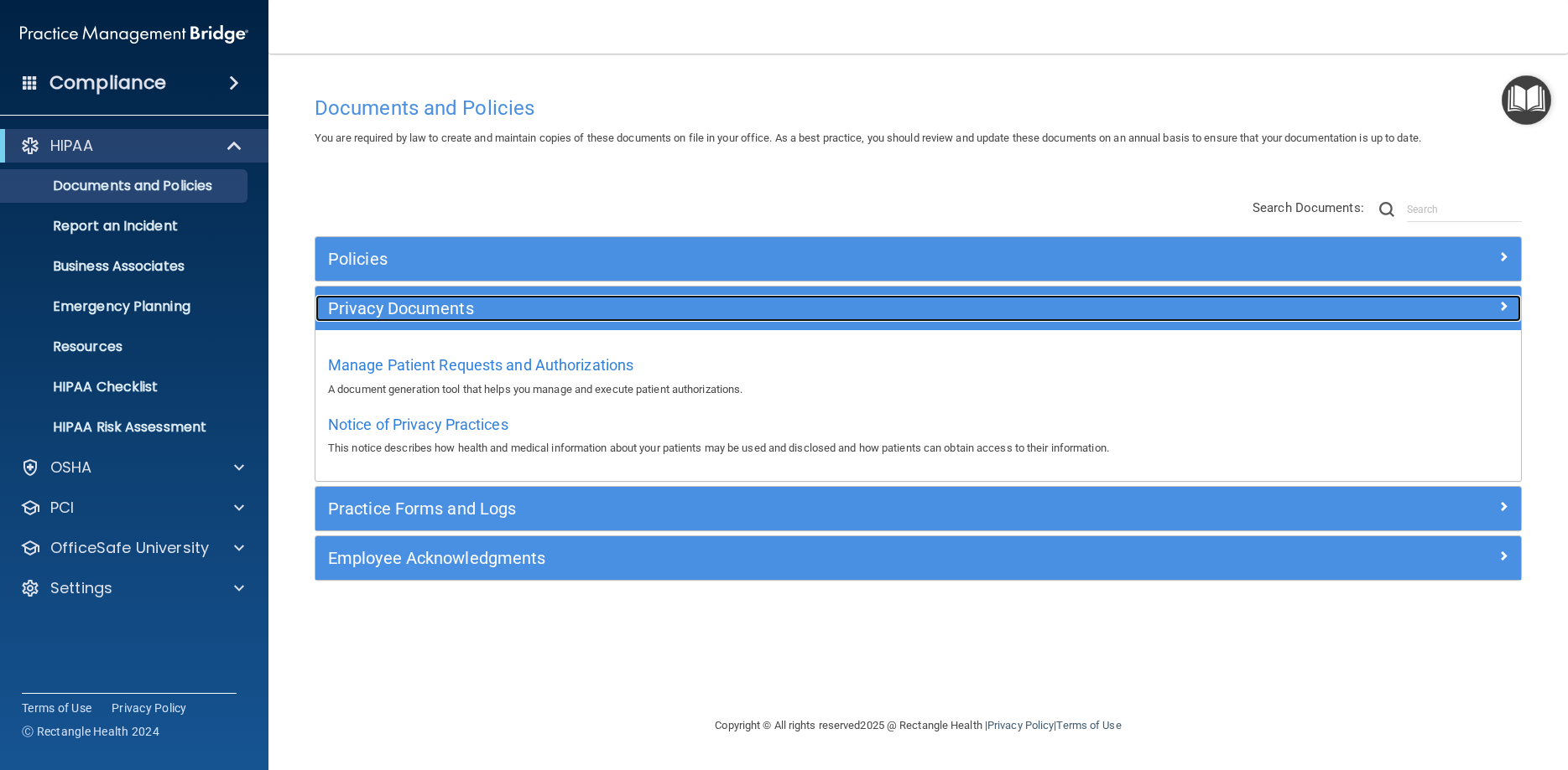
scroll to position [0, 0]
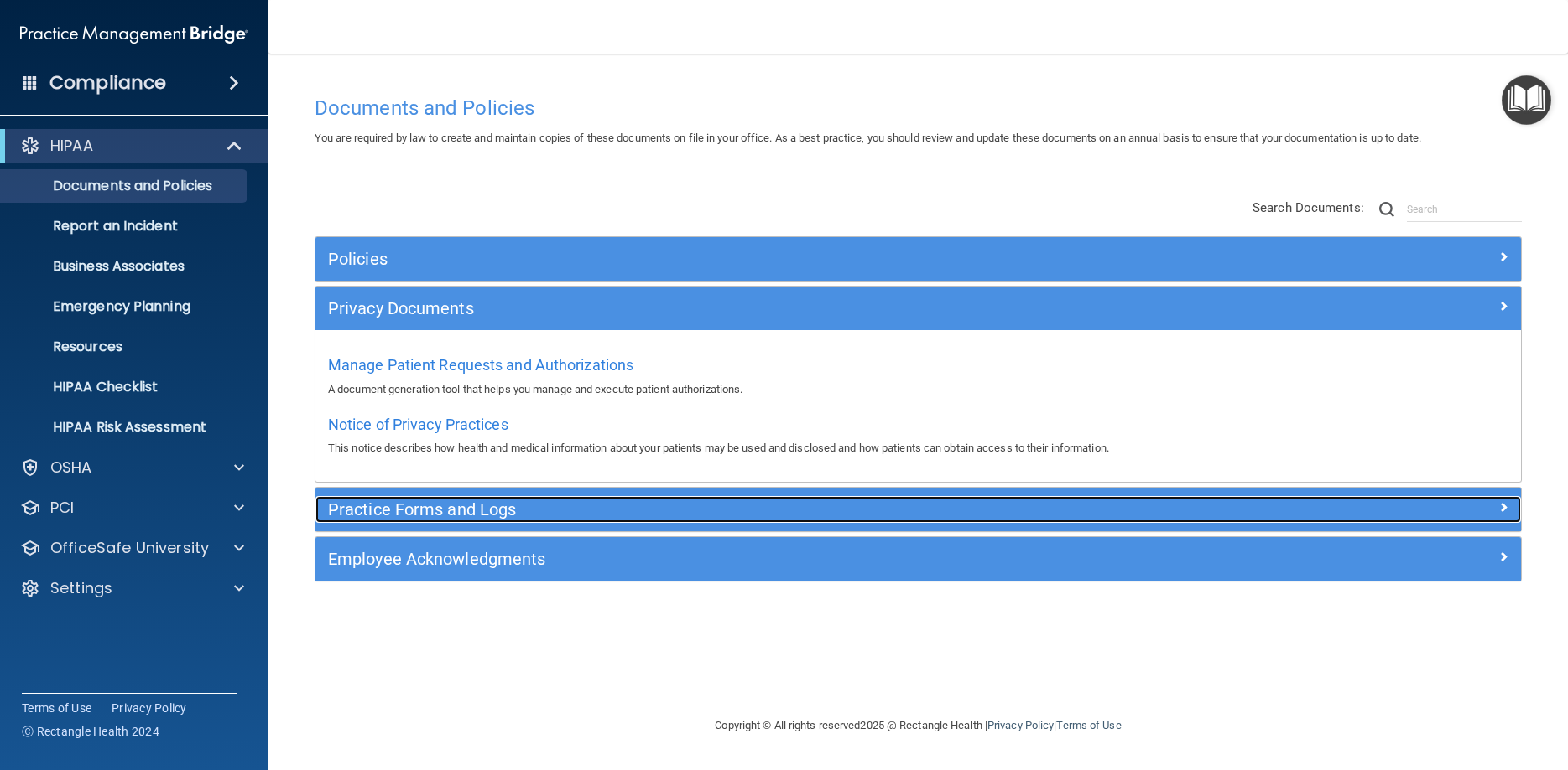
click at [670, 506] on h5 "Practice Forms and Logs" at bounding box center [767, 509] width 879 height 18
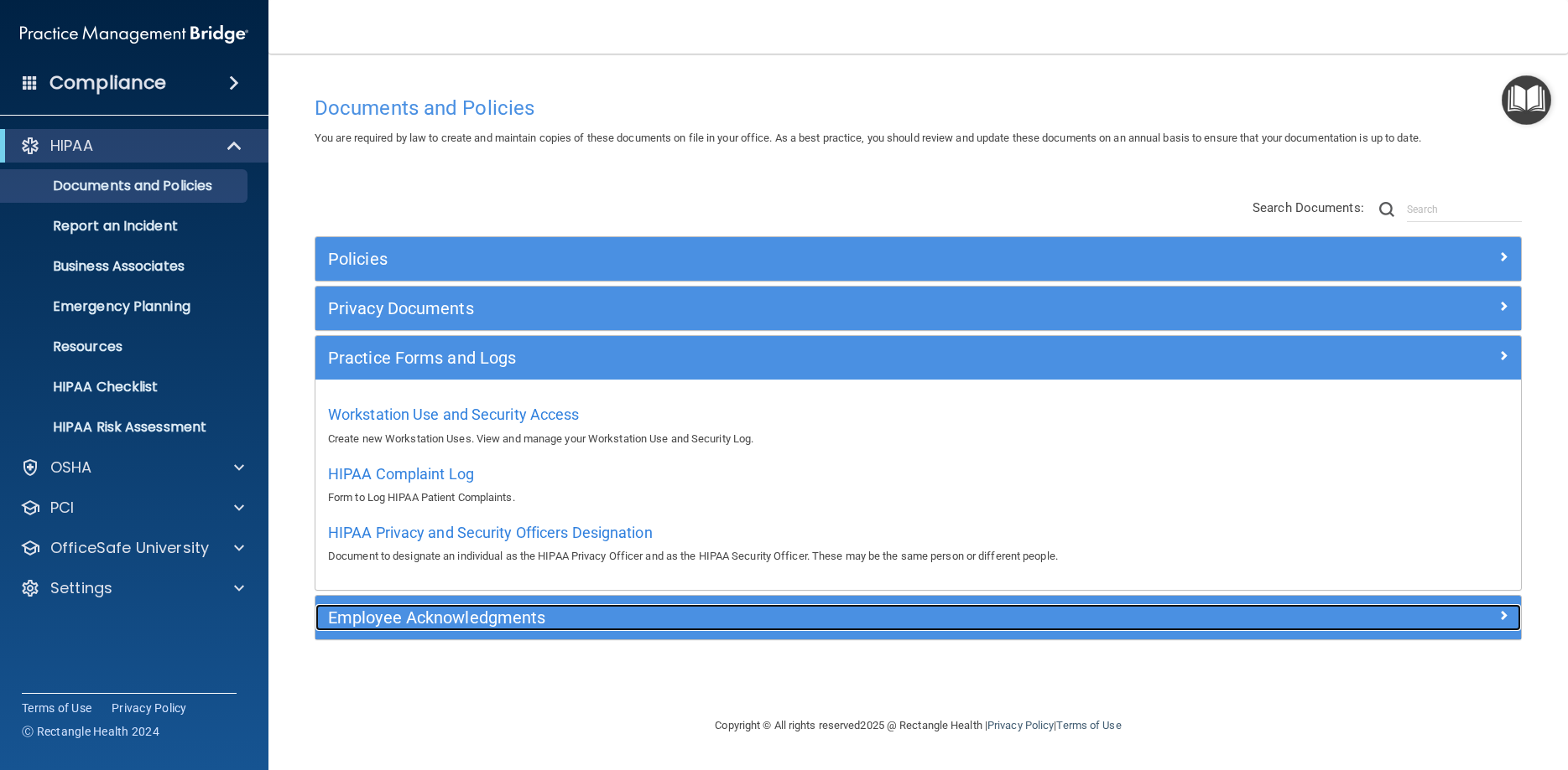
click at [645, 628] on div "Employee Acknowledgments" at bounding box center [767, 618] width 904 height 27
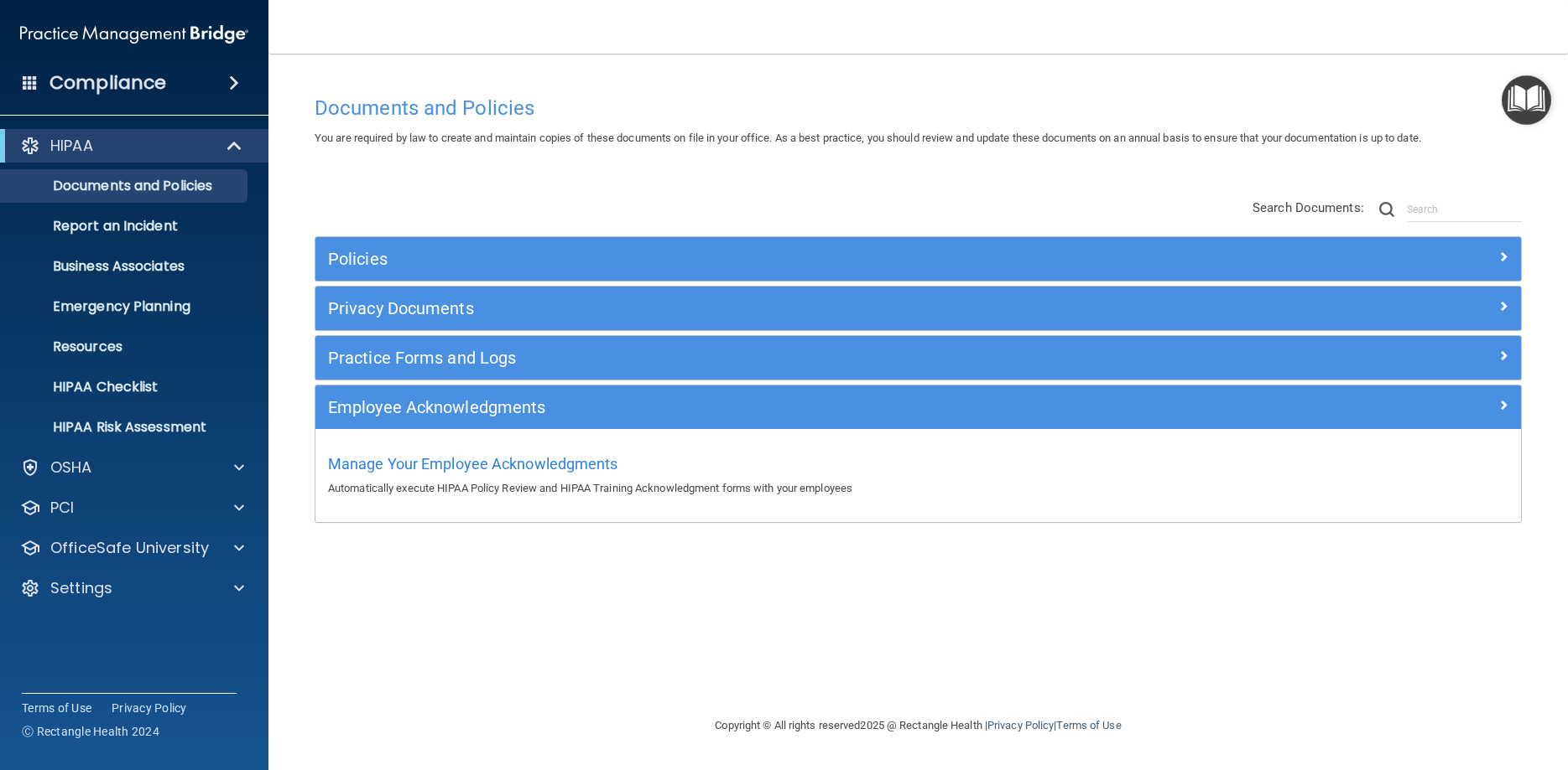
click at [696, 240] on div "Policies" at bounding box center [918, 259] width 1206 height 44
click at [540, 239] on div "Policies" at bounding box center [918, 259] width 1206 height 44
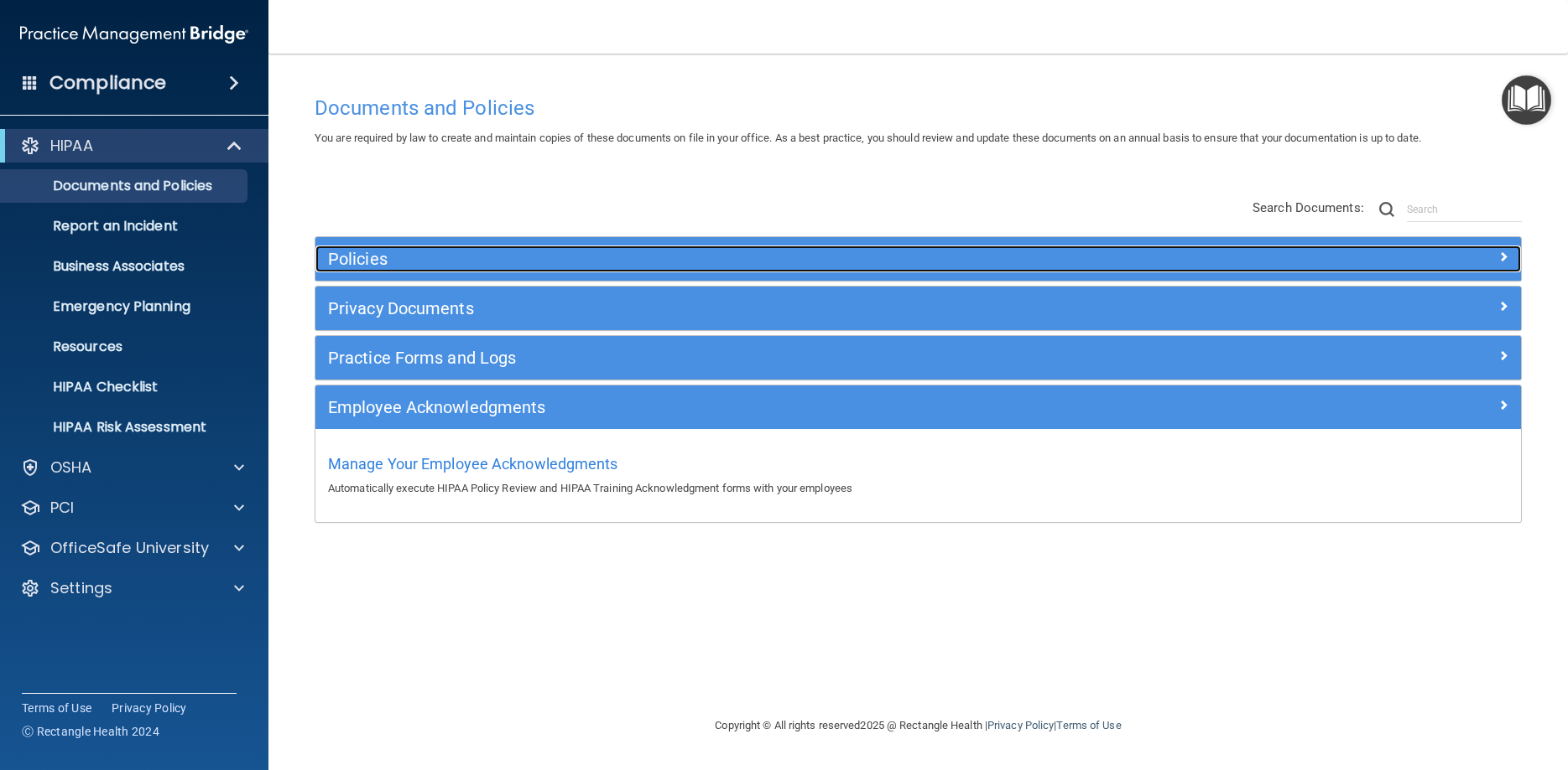
click at [547, 259] on h5 "Policies" at bounding box center [767, 259] width 879 height 18
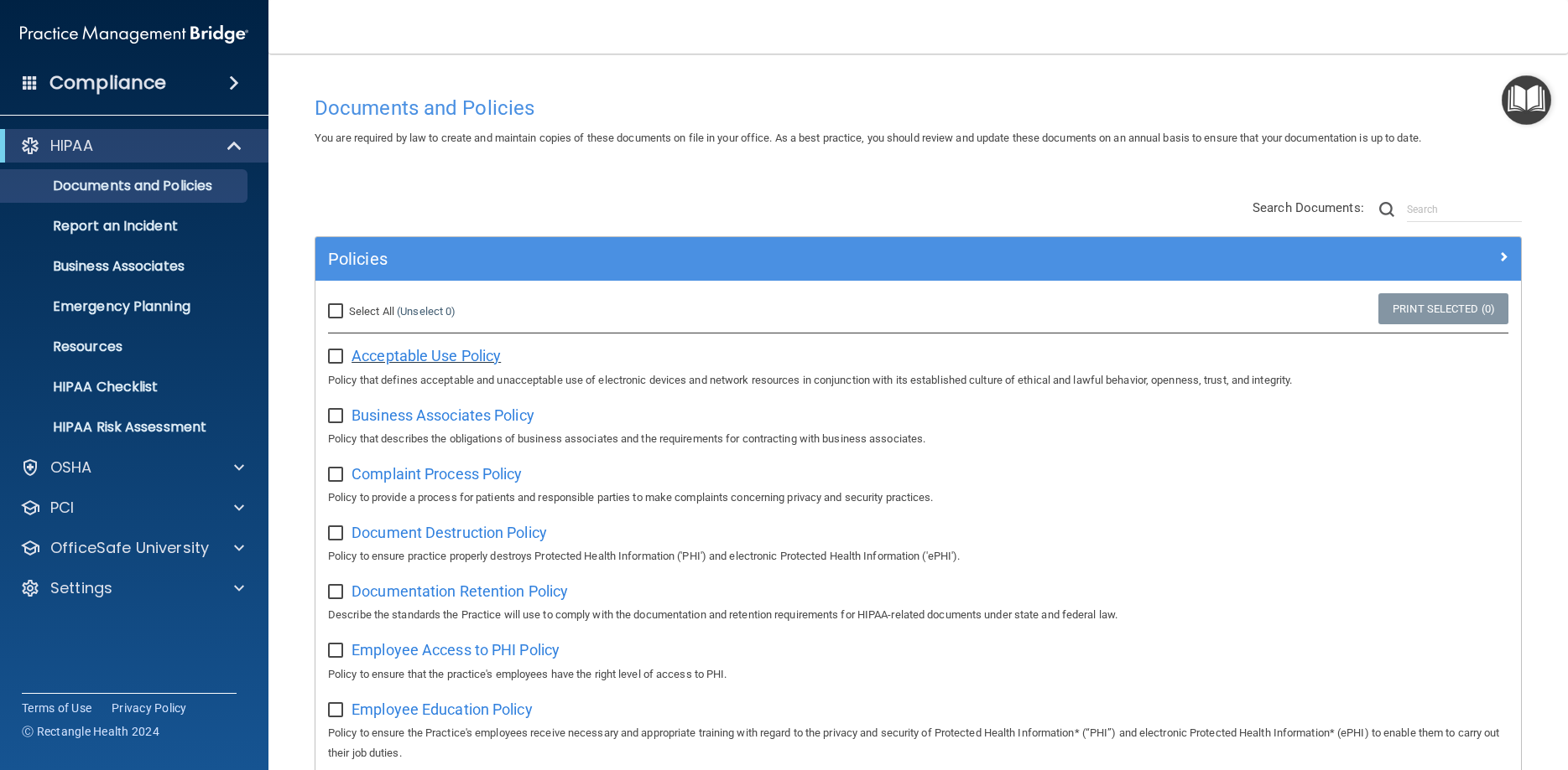
click at [493, 365] on span "Acceptable Use Policy" at bounding box center [426, 355] width 149 height 17
click at [340, 308] on input "Select All (Unselect 0) Unselect All" at bounding box center [337, 312] width 19 height 14
checkbox input "true"
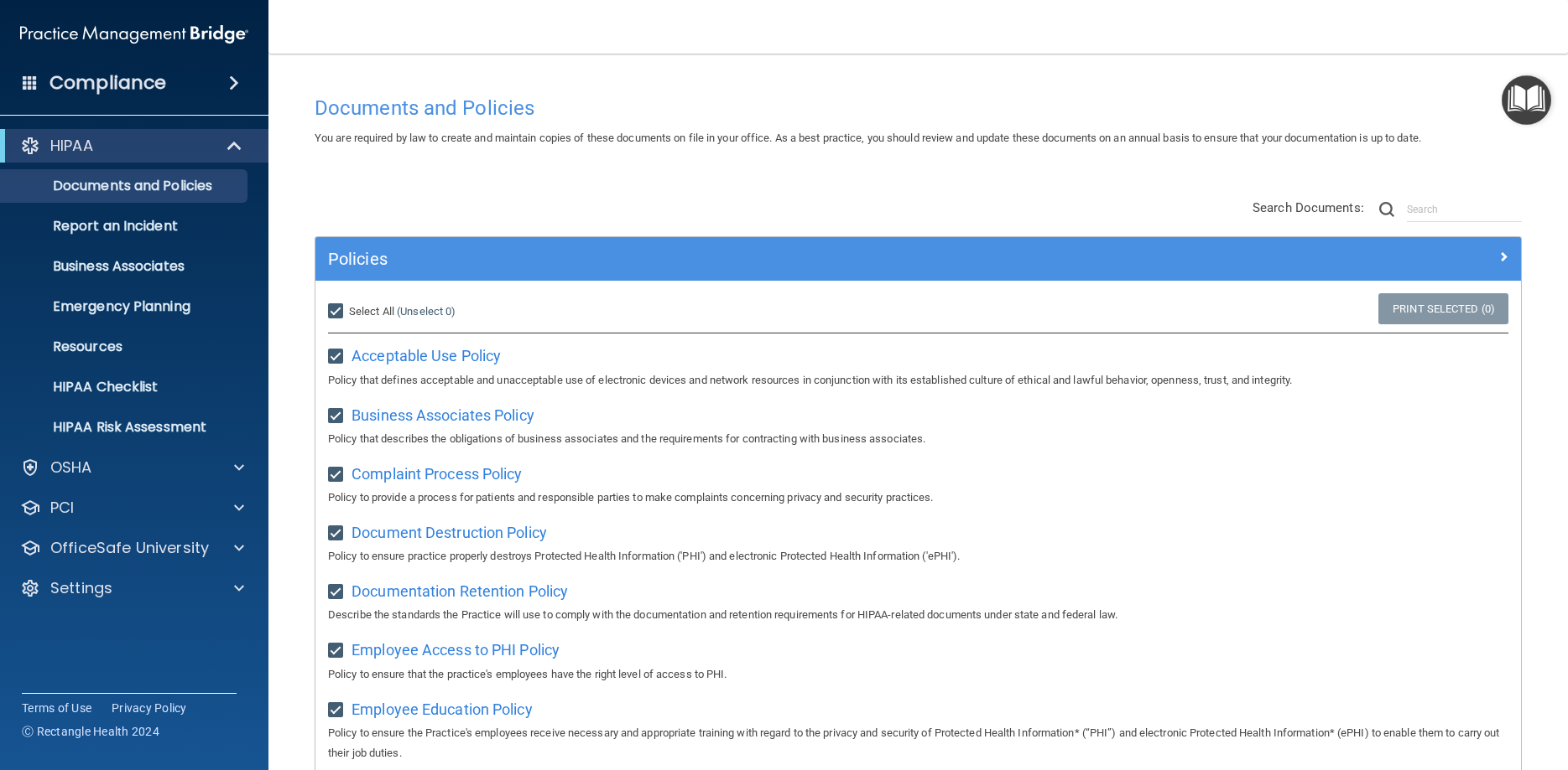
checkbox input "true"
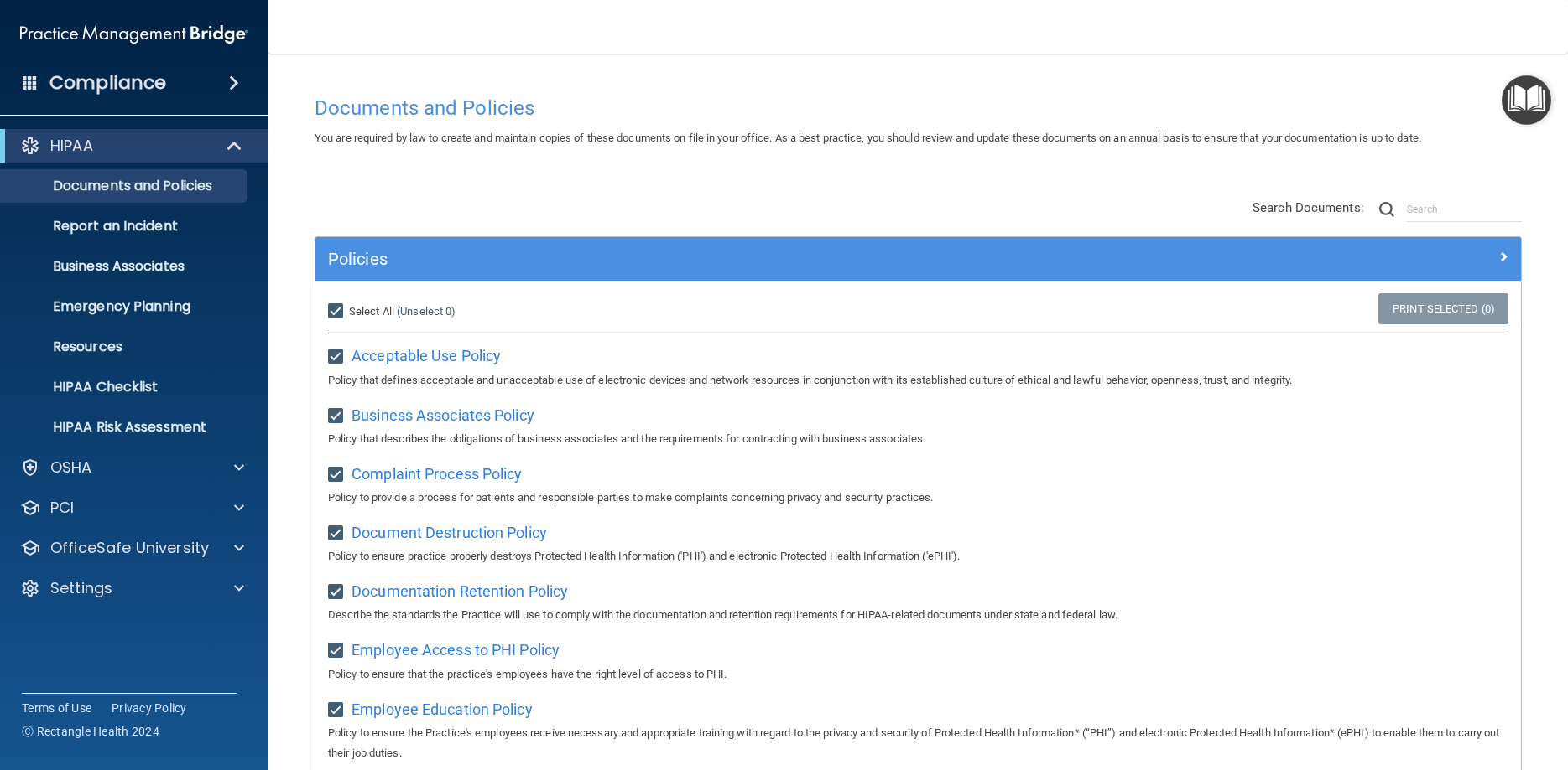
checkbox input "true"
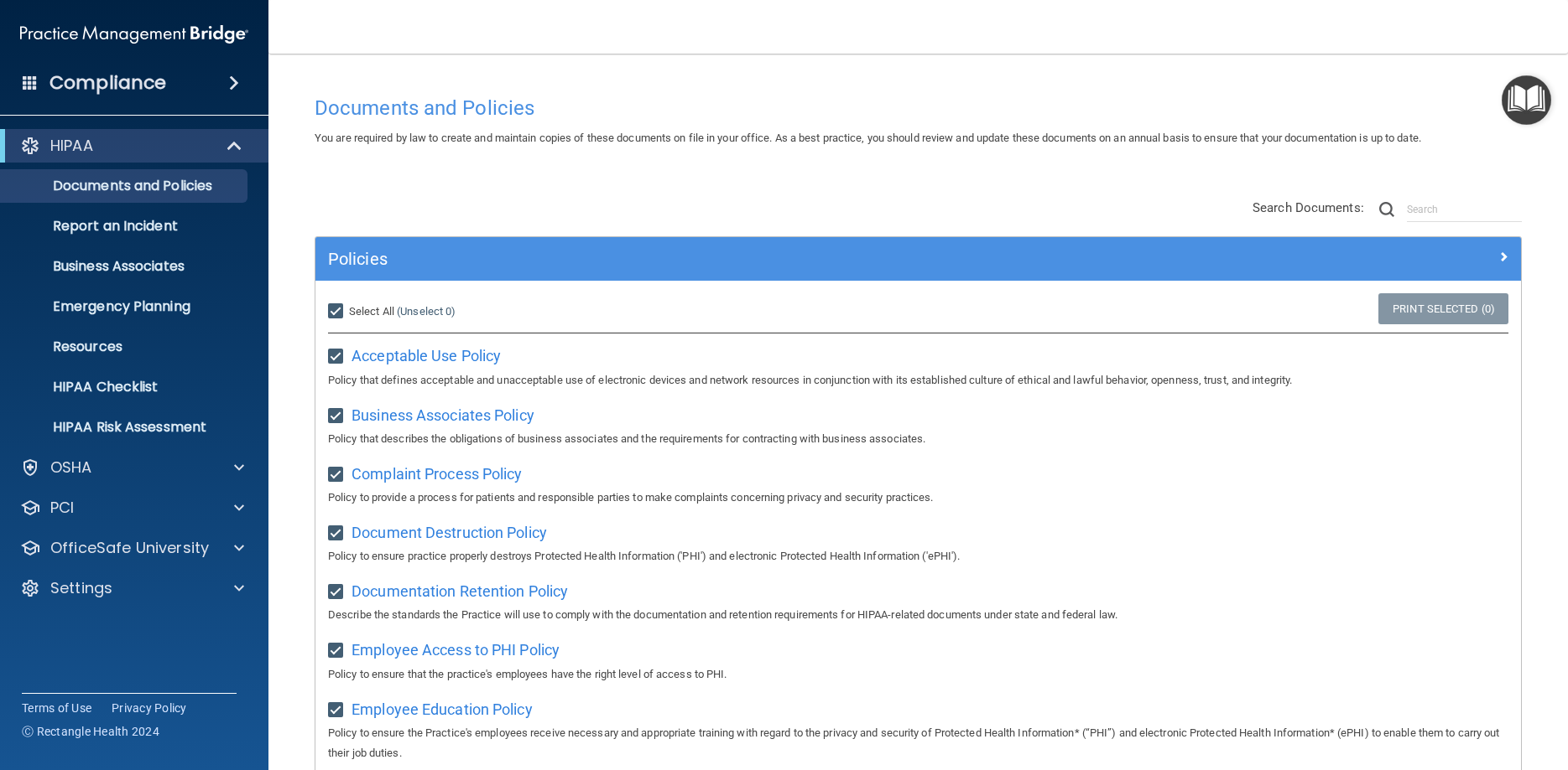
checkbox input "true"
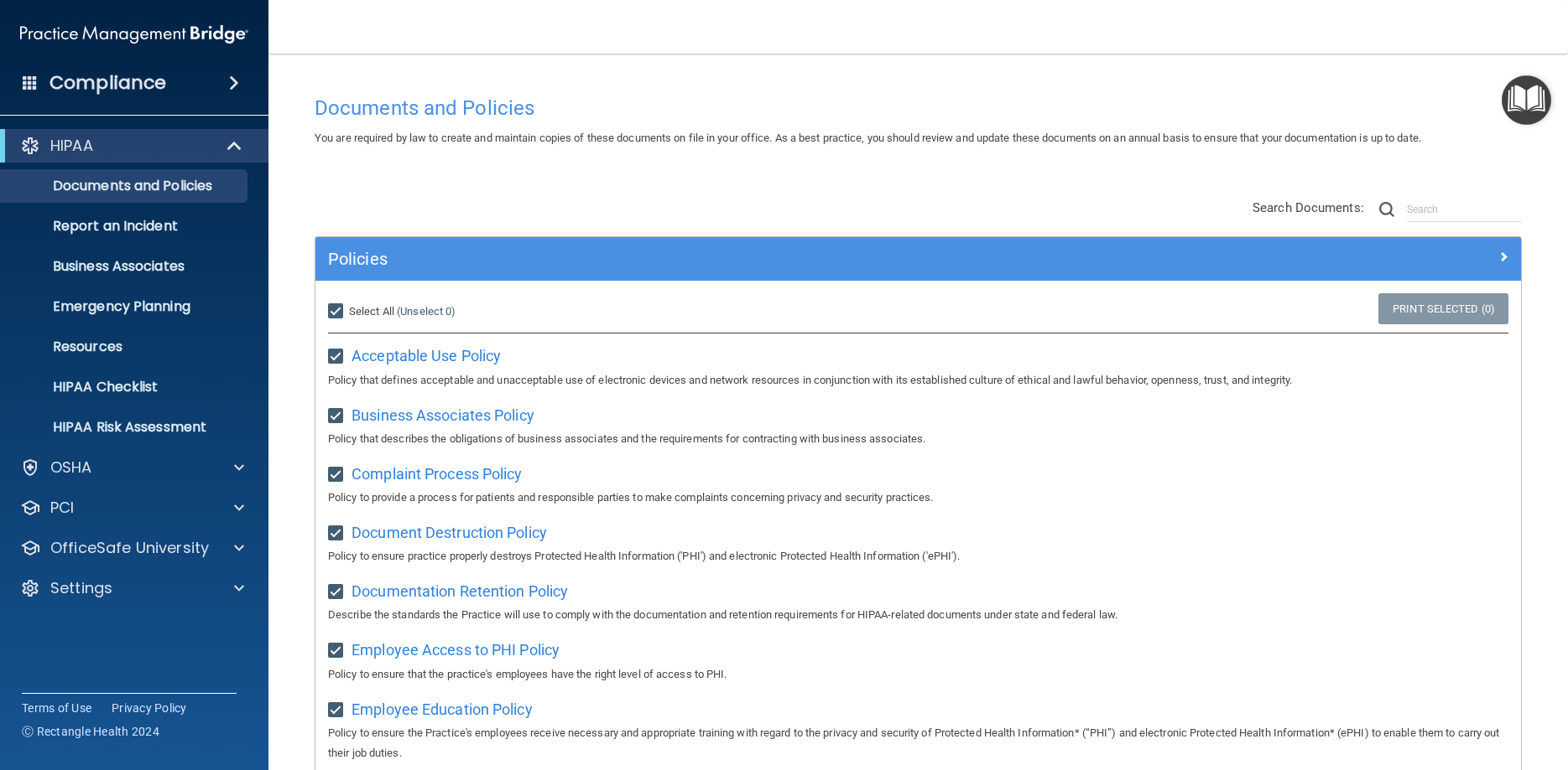
checkbox input "true"
click at [154, 84] on h4 "Compliance" at bounding box center [108, 83] width 116 height 23
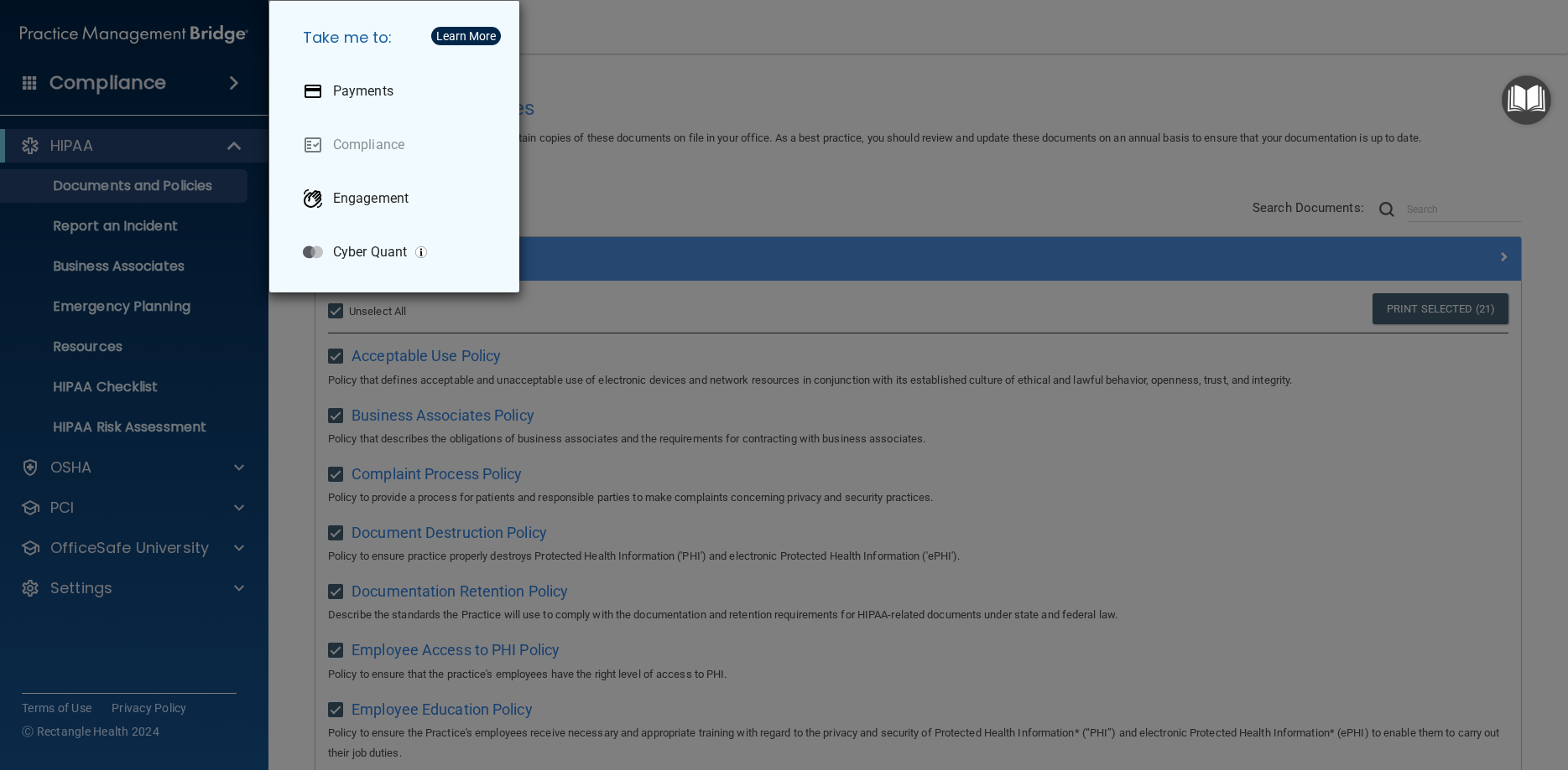
click at [154, 84] on div "Take me to: Payments Compliance Engagement Cyber Quant" at bounding box center [784, 385] width 1568 height 770
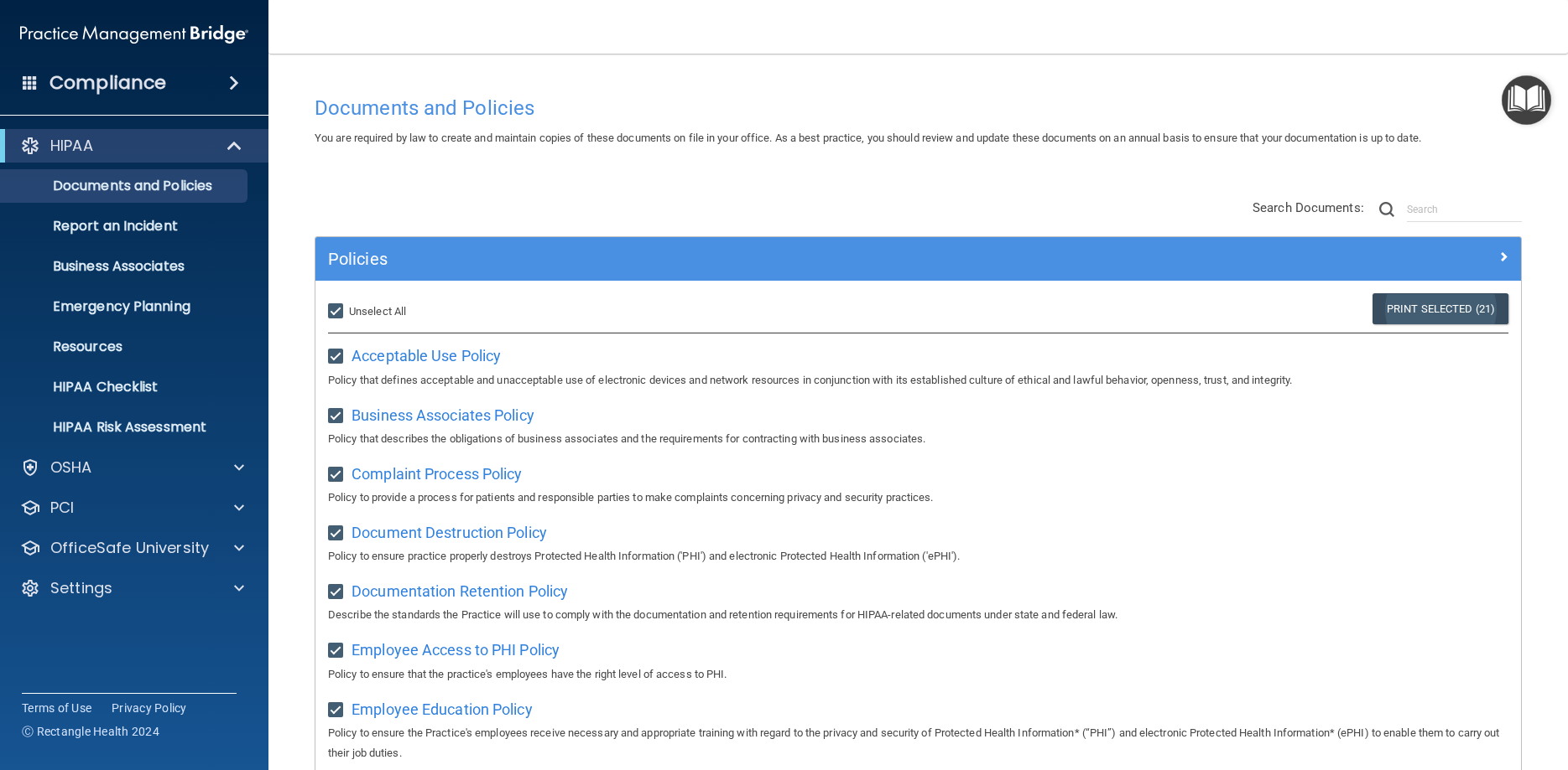
click at [1389, 315] on link "Print Selected (21)" at bounding box center [1440, 309] width 136 height 31
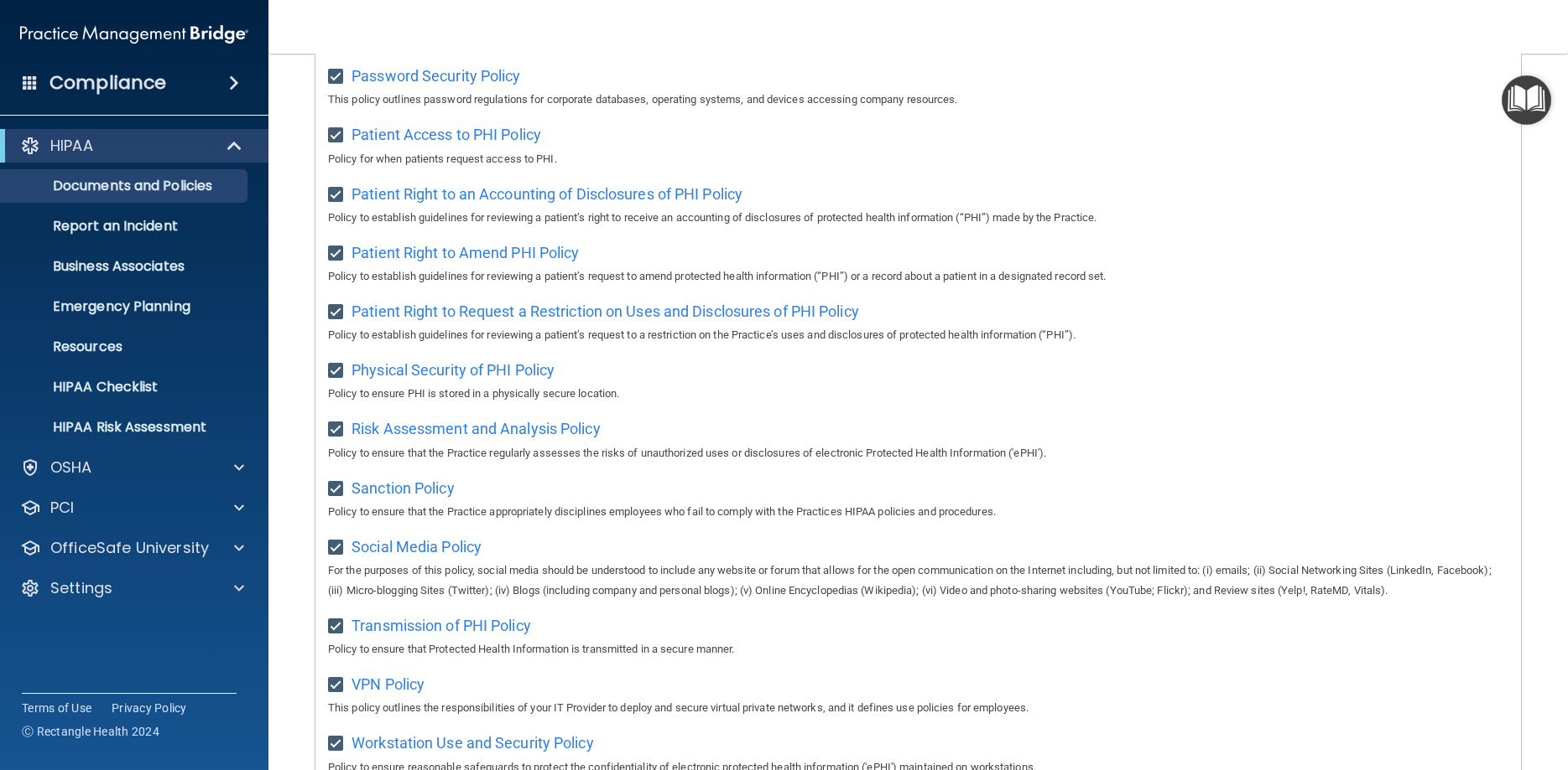
scroll to position [1104, 0]
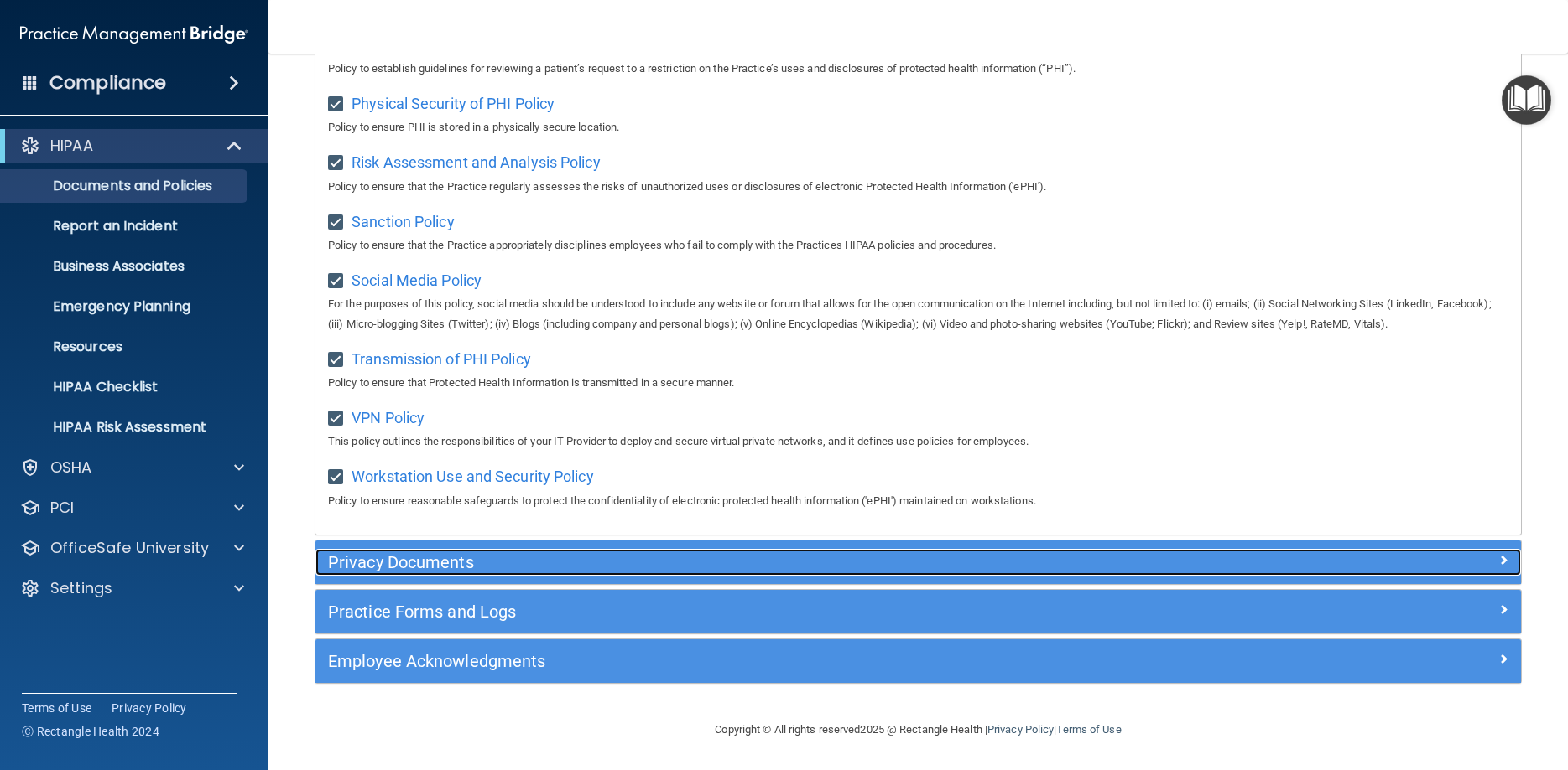
click at [563, 549] on div "Privacy Documents" at bounding box center [767, 563] width 904 height 27
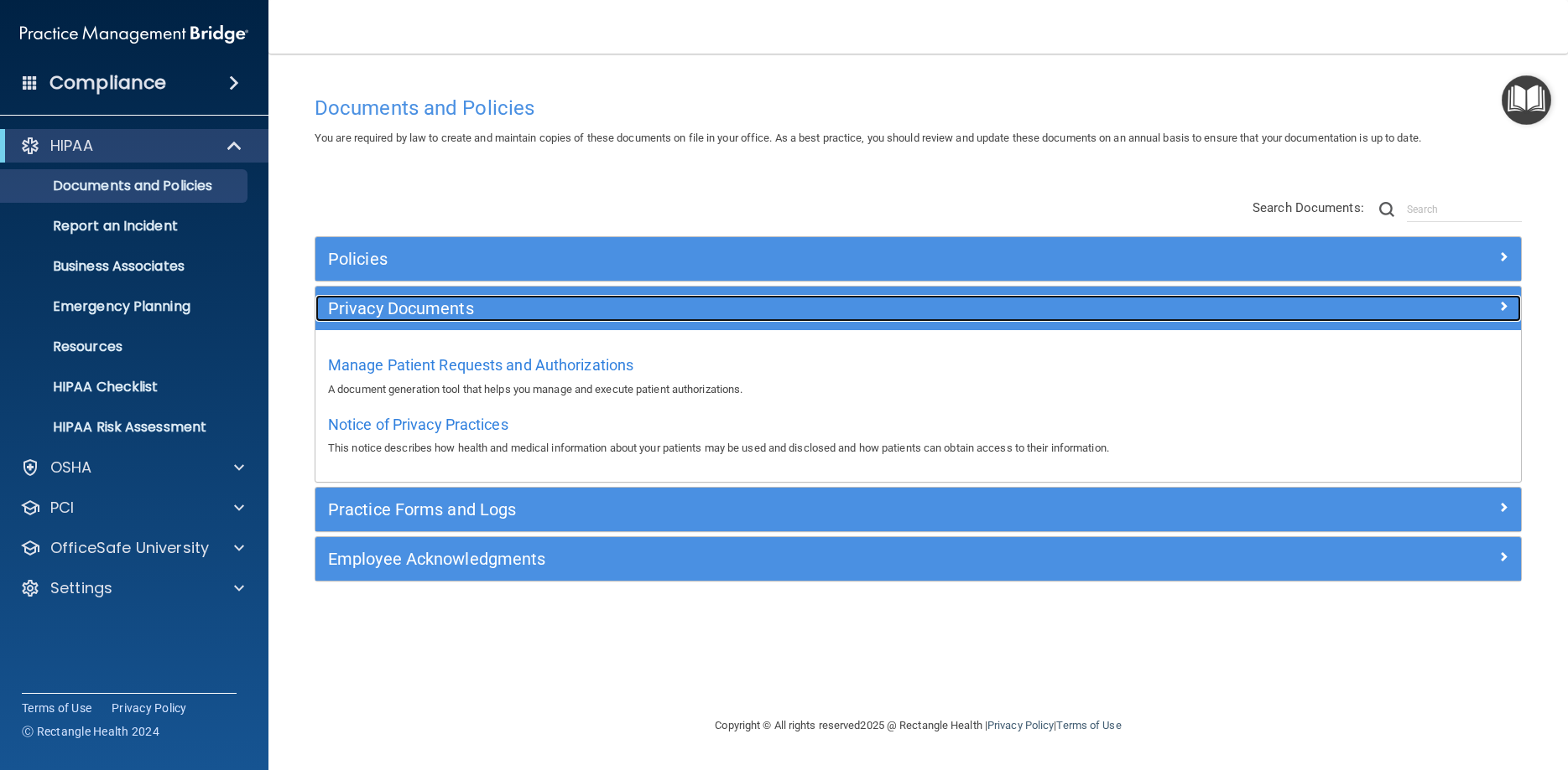
scroll to position [0, 0]
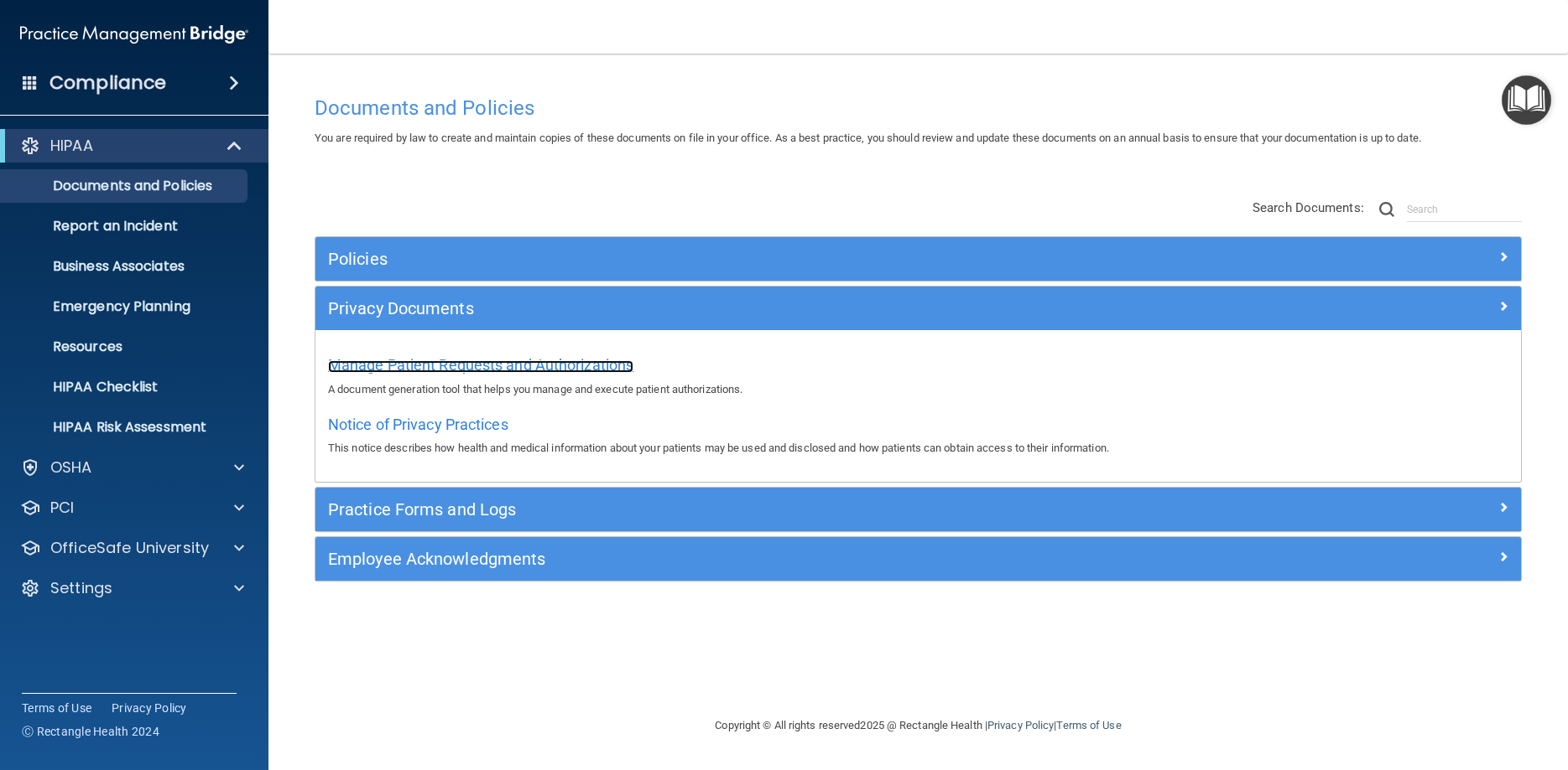
click at [516, 365] on span "Manage Patient Requests and Authorizations" at bounding box center [480, 365] width 305 height 17
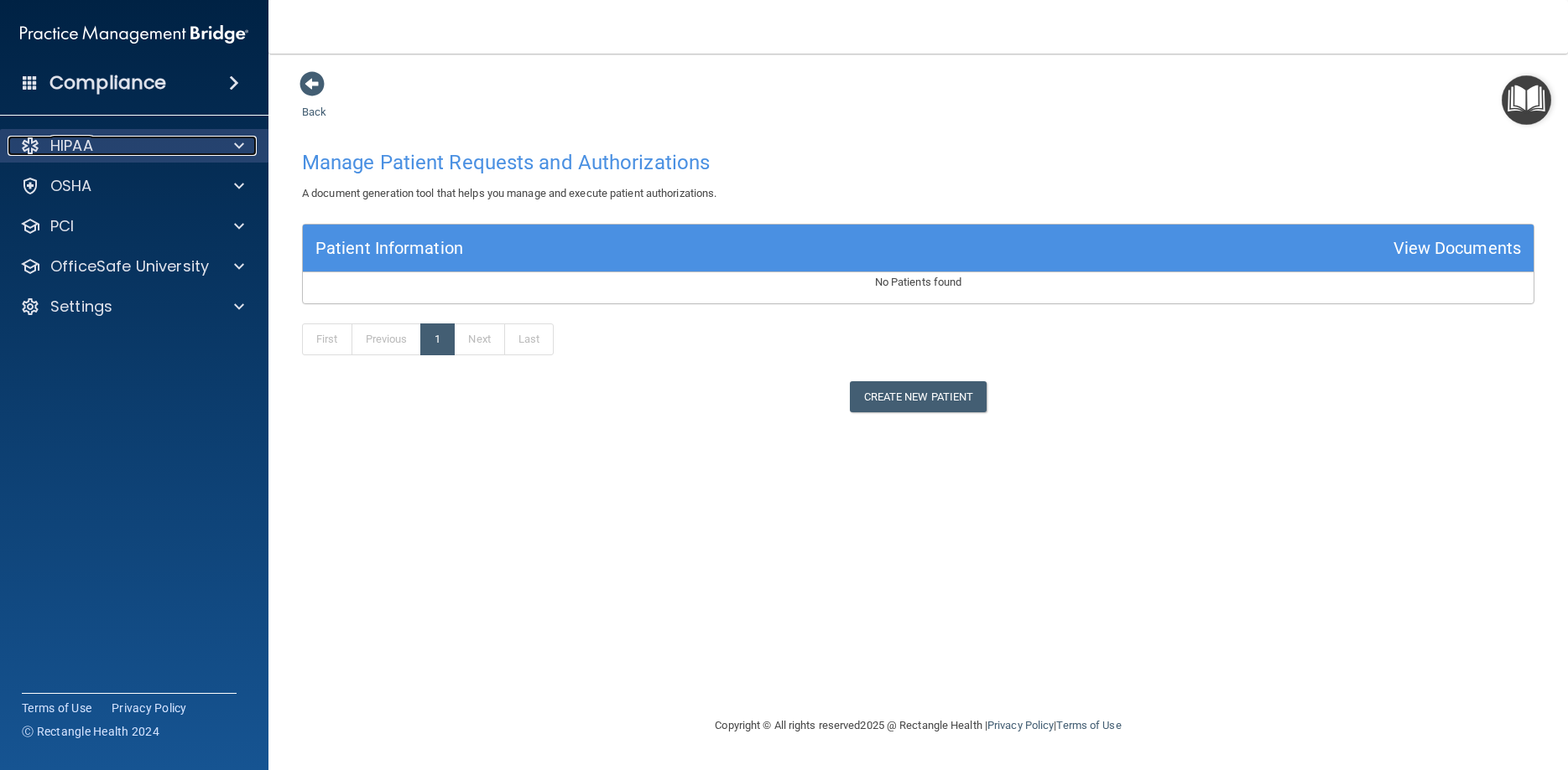
click at [124, 151] on div "HIPAA" at bounding box center [111, 145] width 208 height 20
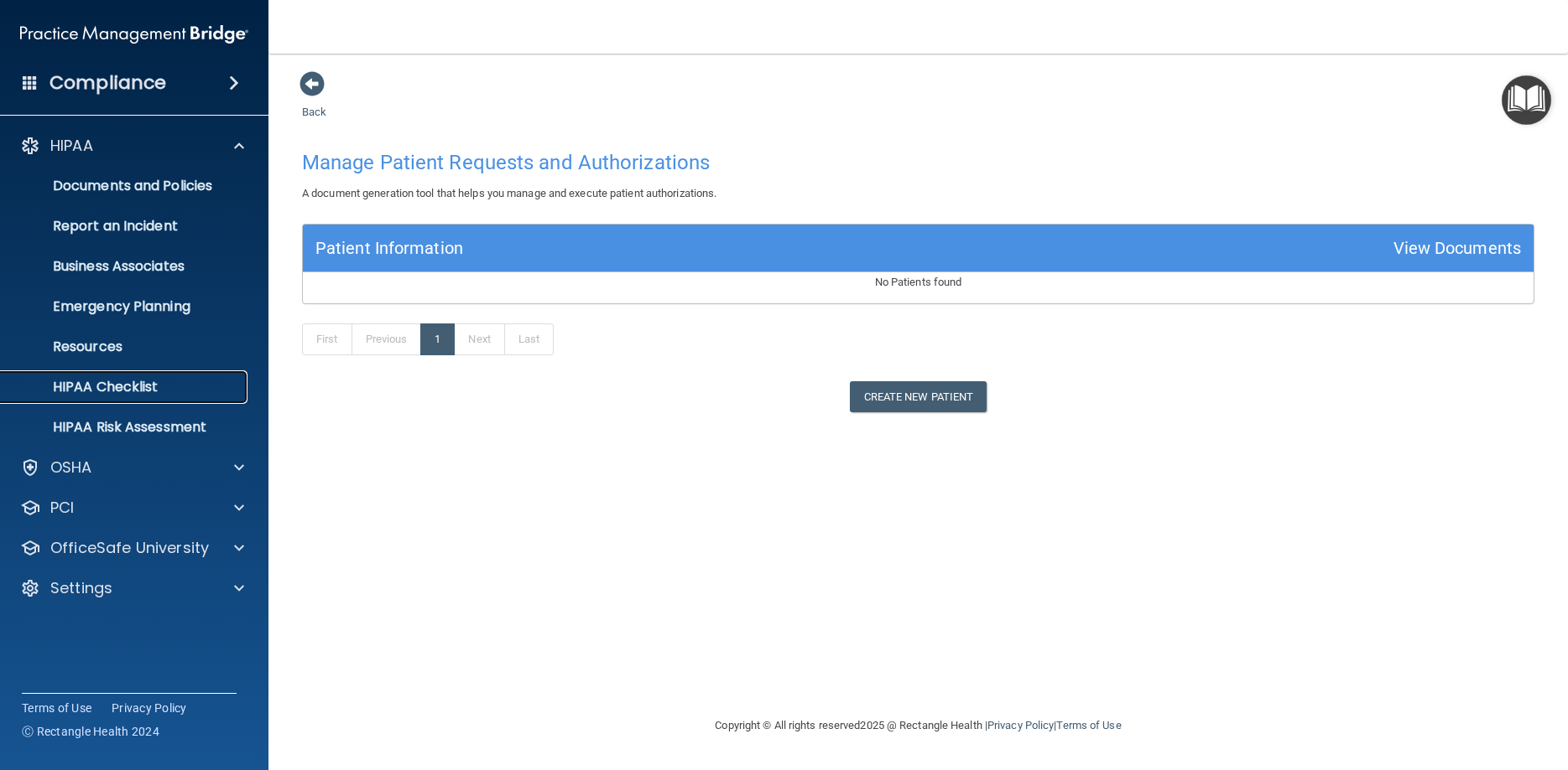
click at [141, 385] on p "HIPAA Checklist" at bounding box center [125, 386] width 229 height 16
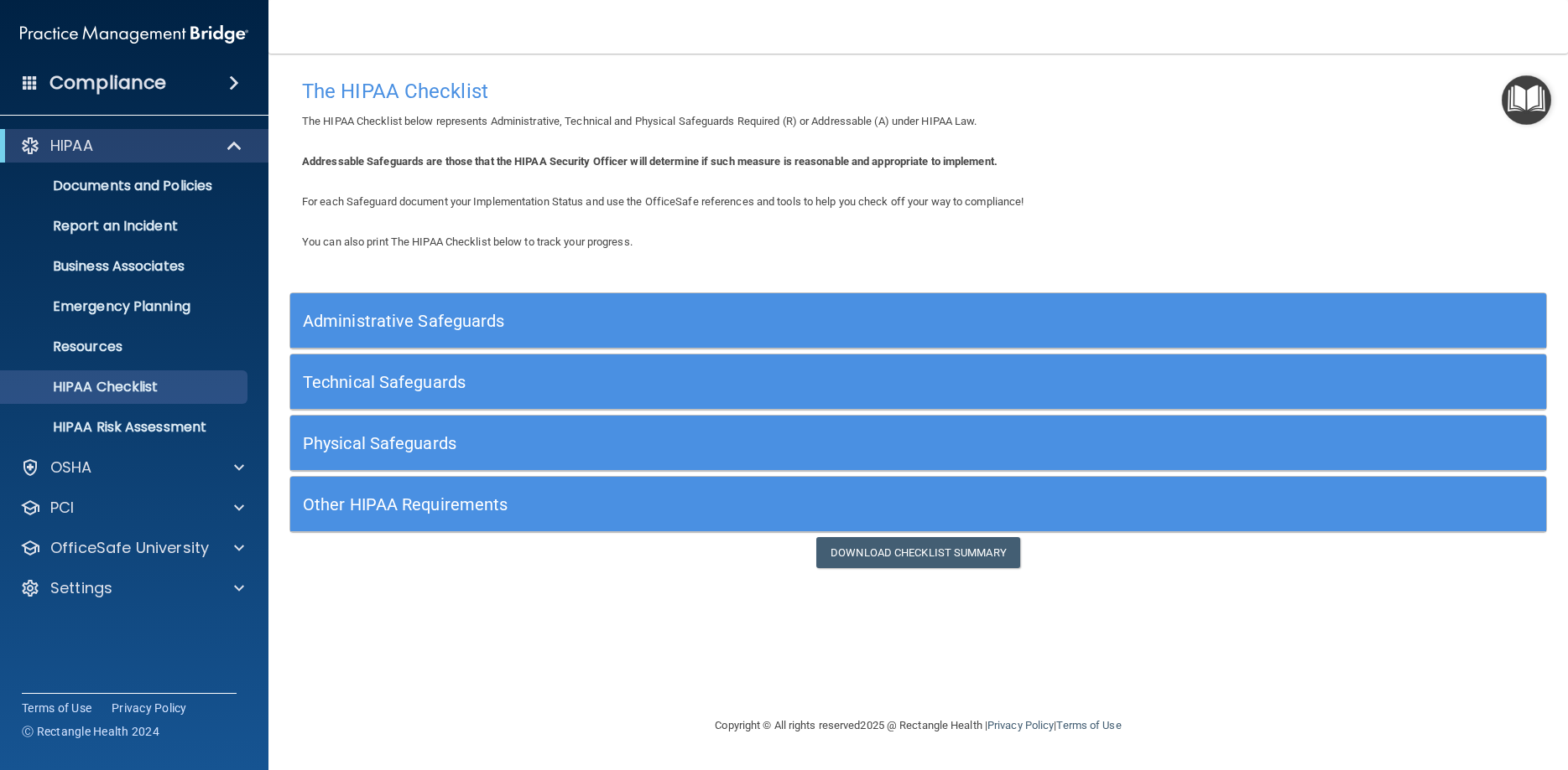
click at [478, 328] on h5 "Administrative Safeguards" at bounding box center [761, 321] width 917 height 18
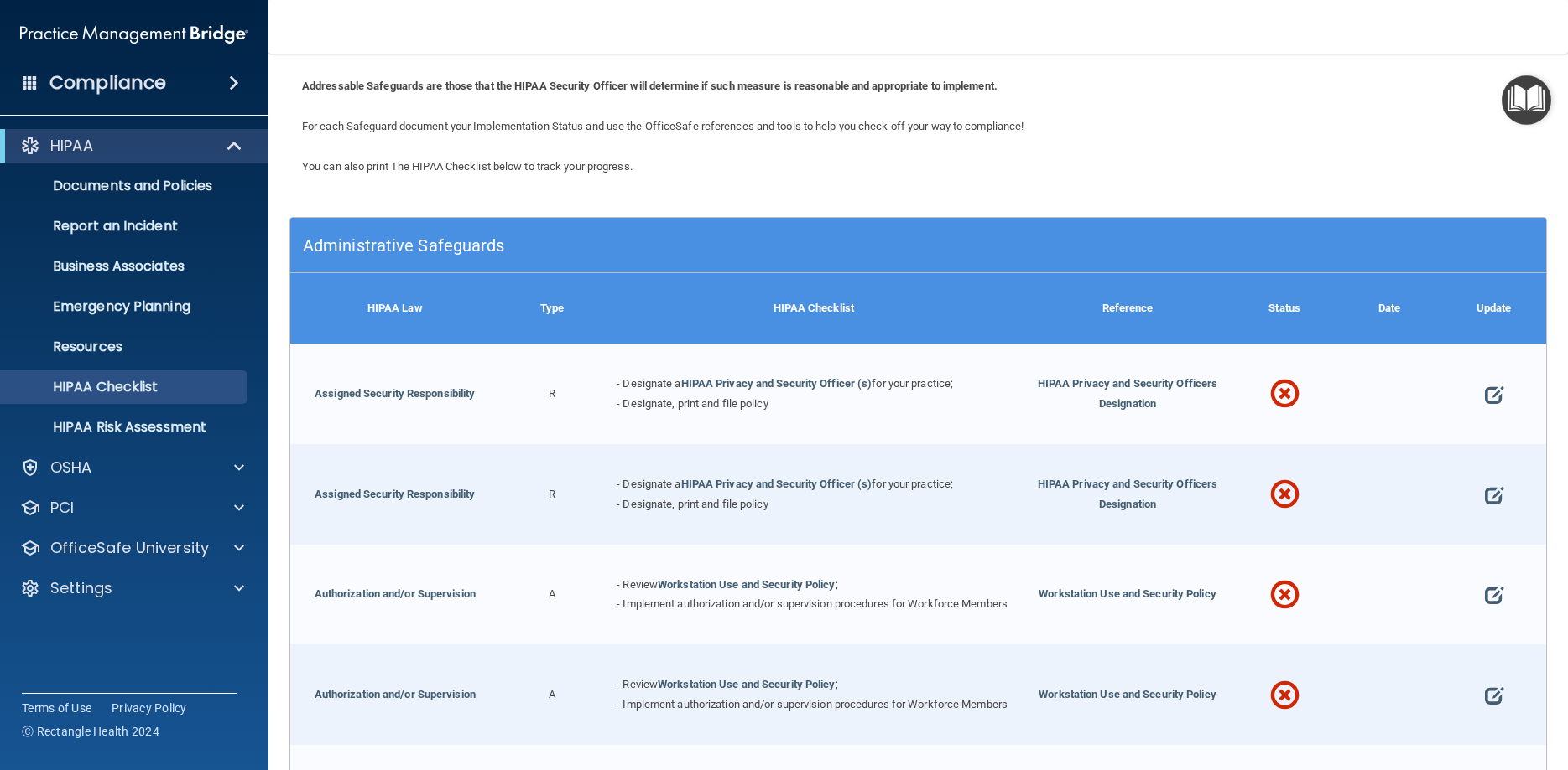
scroll to position [151, 0]
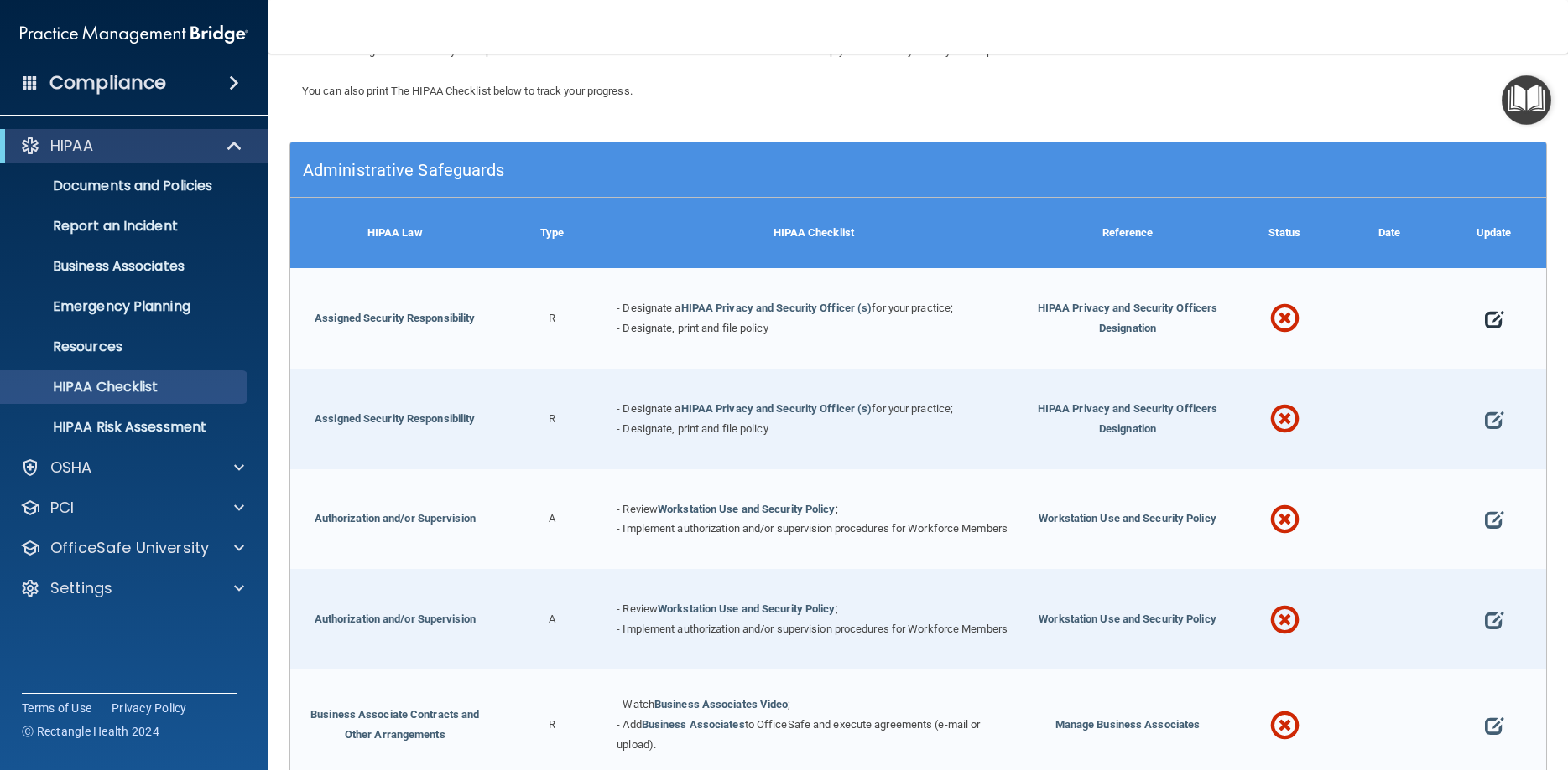
click at [1492, 318] on span at bounding box center [1493, 320] width 18 height 50
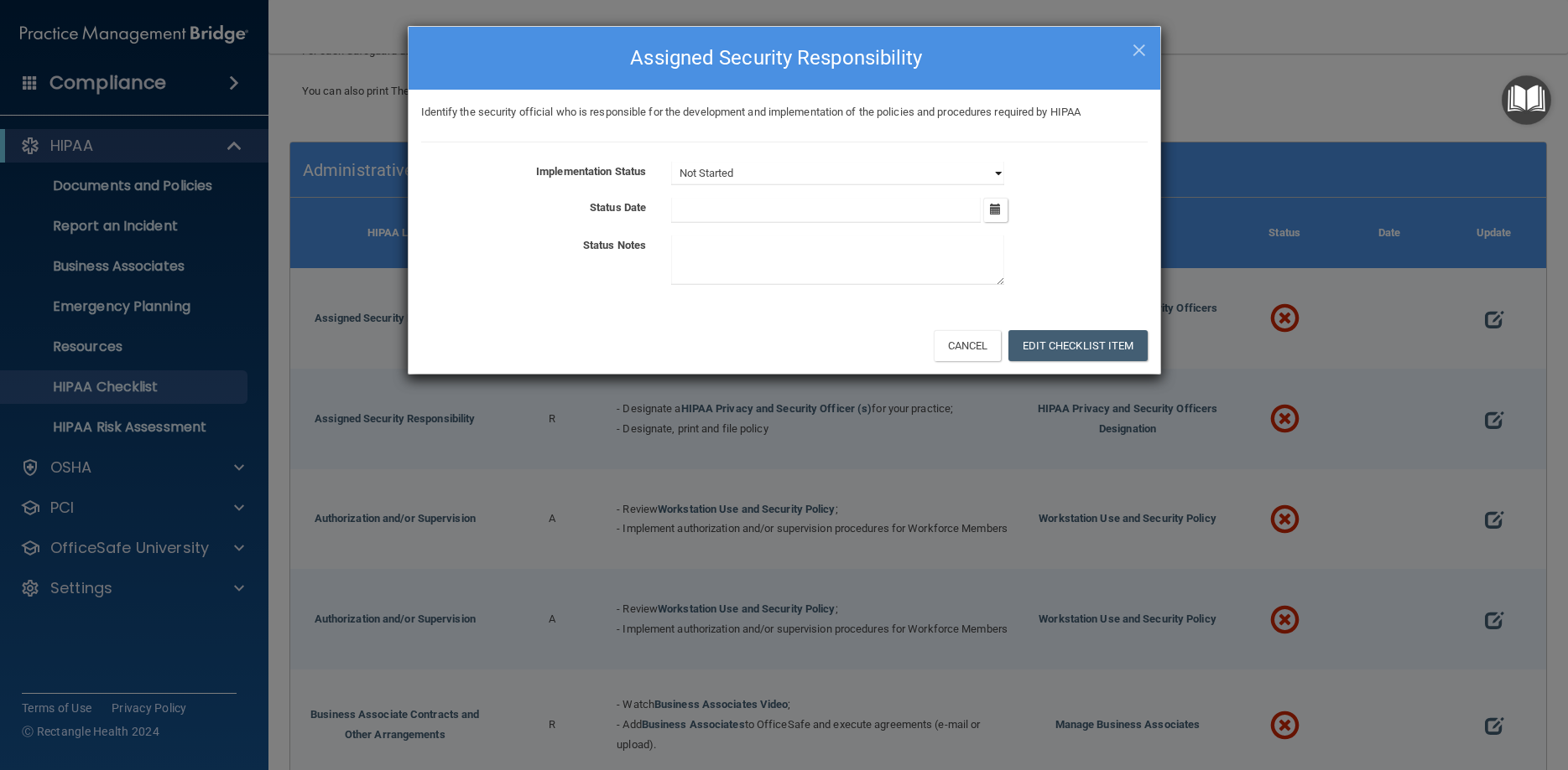
click at [671, 162] on select "Not Started In Progress Completed" at bounding box center [837, 173] width 333 height 23
click at [1130, 46] on h4 "Assigned Security Responsibility" at bounding box center [785, 58] width 727 height 37
click at [1142, 48] on span "×" at bounding box center [1140, 47] width 16 height 34
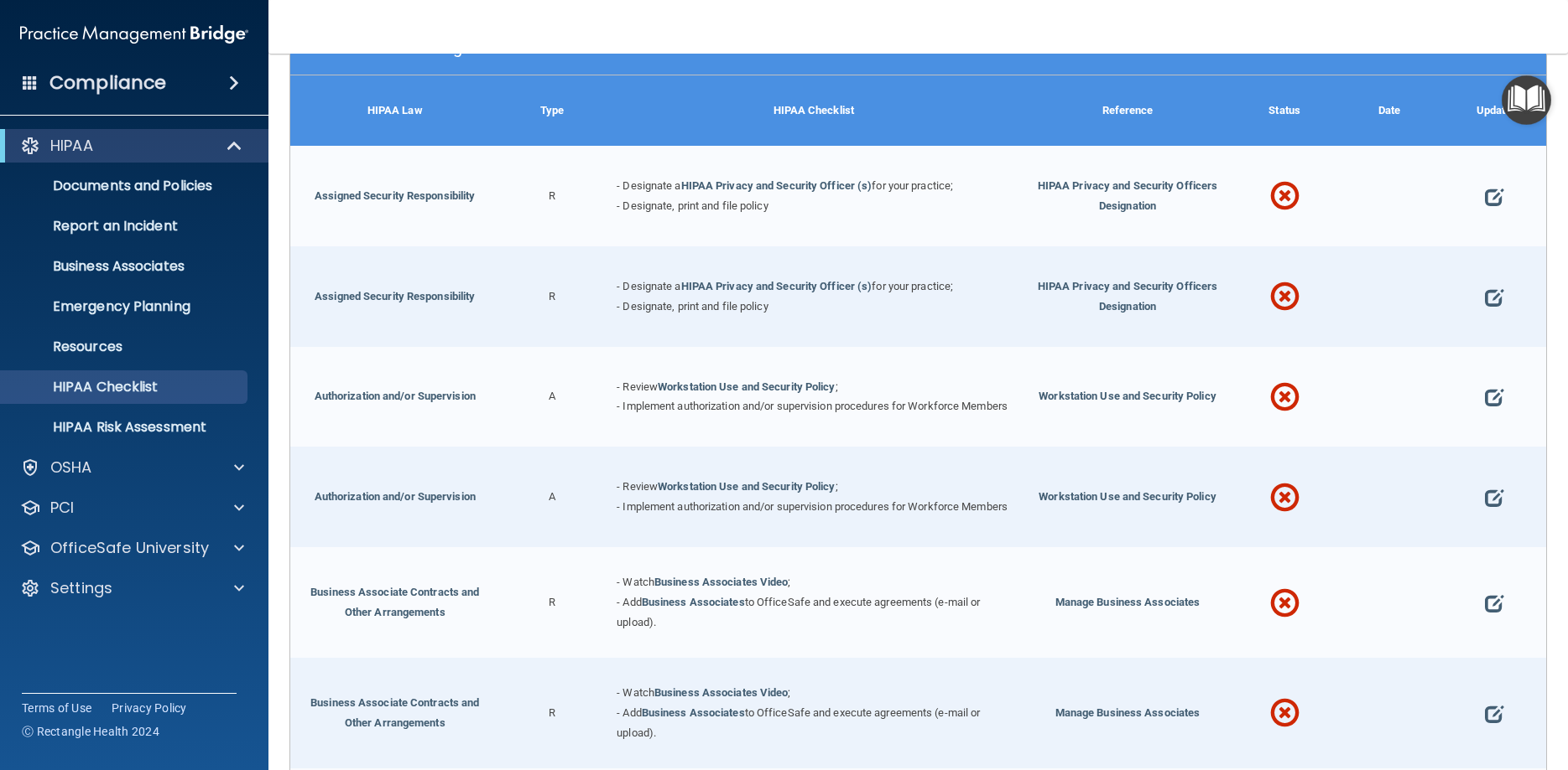
scroll to position [302, 0]
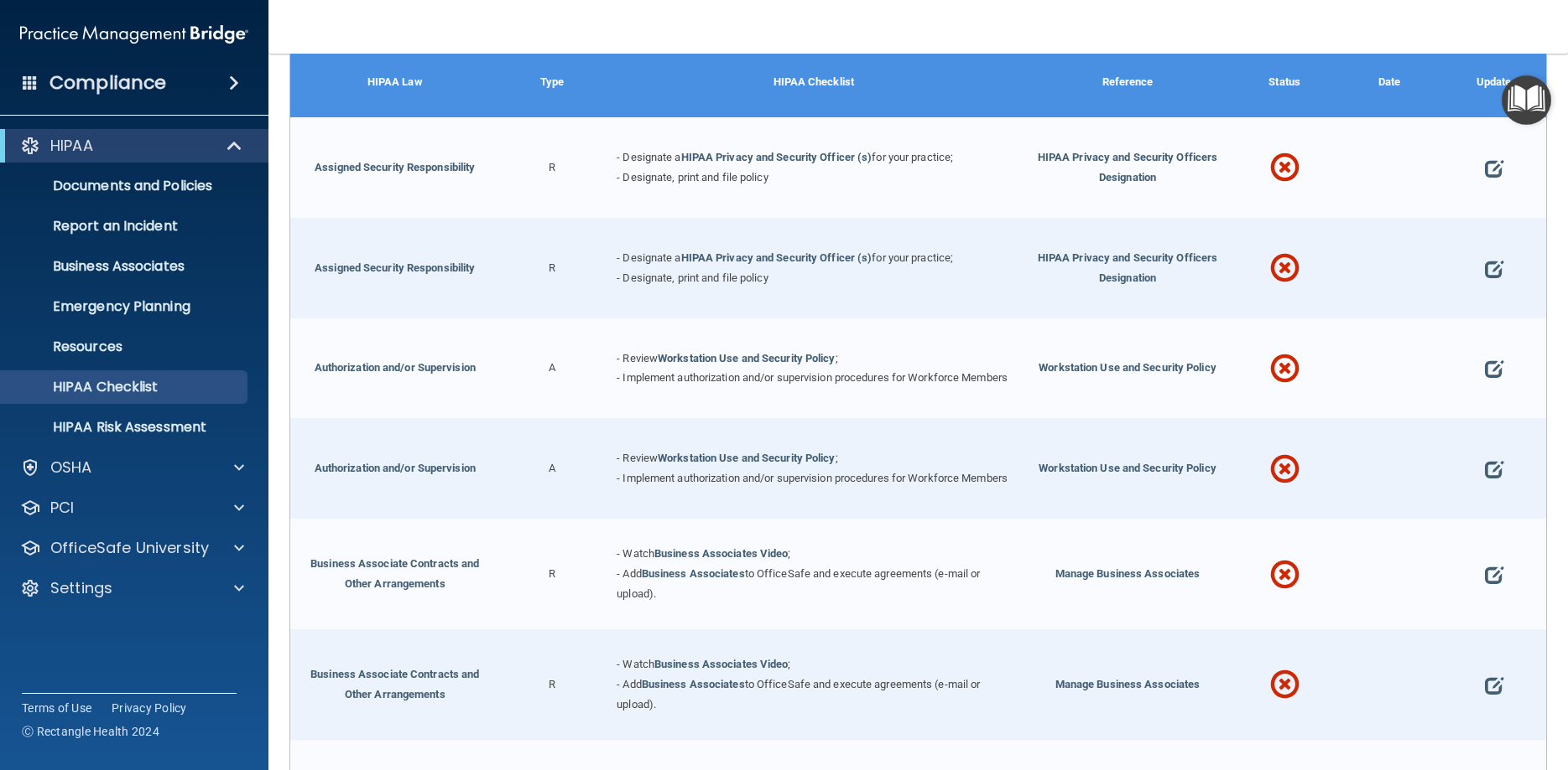
click at [1484, 167] on div at bounding box center [1493, 168] width 105 height 101
click at [1493, 166] on span at bounding box center [1493, 169] width 18 height 50
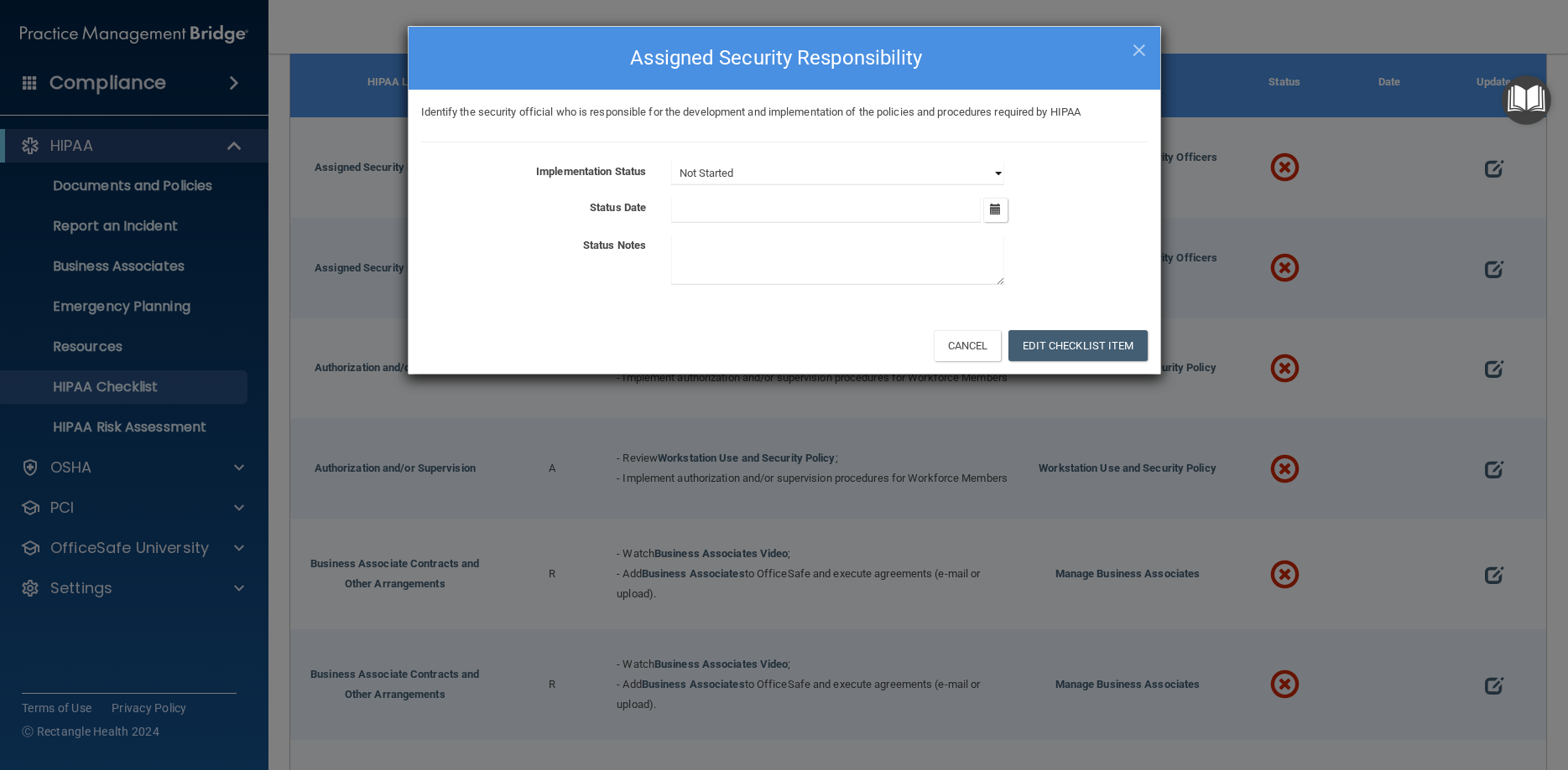
click at [671, 162] on select "Not Started In Progress Completed" at bounding box center [837, 173] width 333 height 23
select select "completed"
click option "Completed" at bounding box center [0, 0] width 0 height 0
click at [776, 201] on input "text" at bounding box center [825, 210] width 309 height 25
click at [1072, 341] on button "Edit Checklist Item" at bounding box center [1078, 346] width 140 height 31
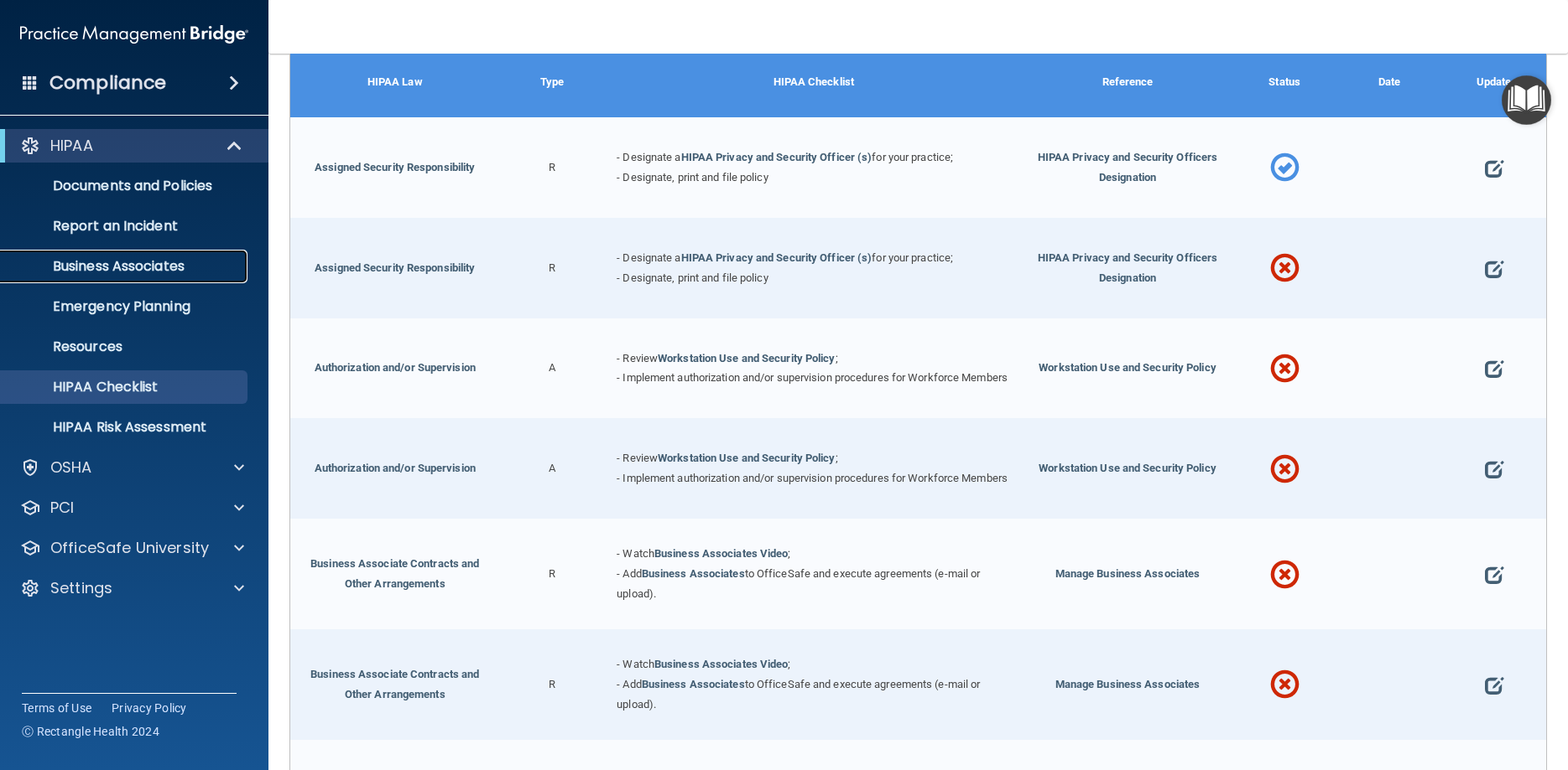
click at [139, 264] on p "Business Associates" at bounding box center [125, 266] width 229 height 16
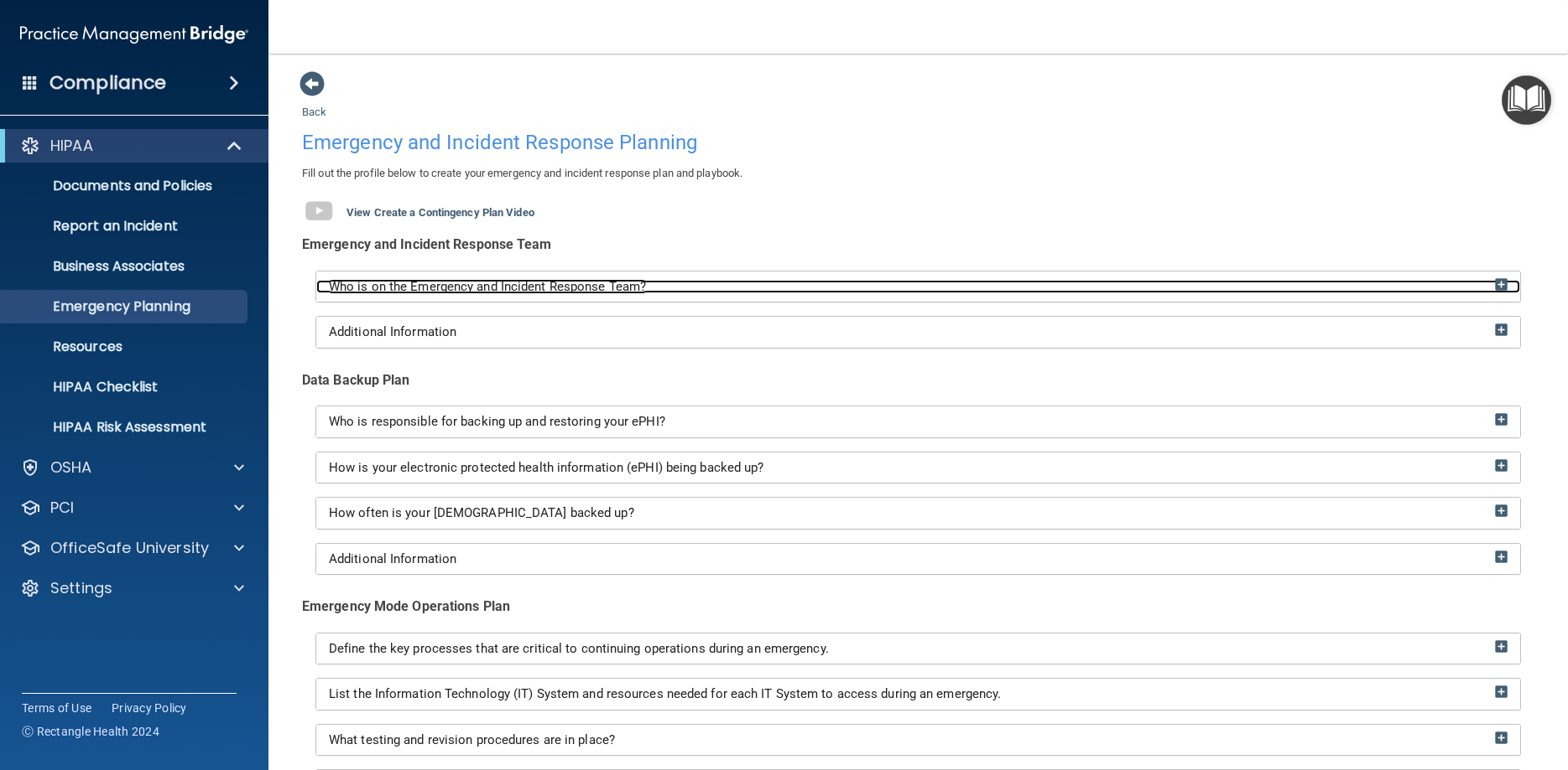
click at [1509, 279] on div "Who is on the Emergency and Incident Response Team?" at bounding box center [918, 287] width 1204 height 31
click at [1494, 281] on img at bounding box center [1500, 284] width 13 height 13
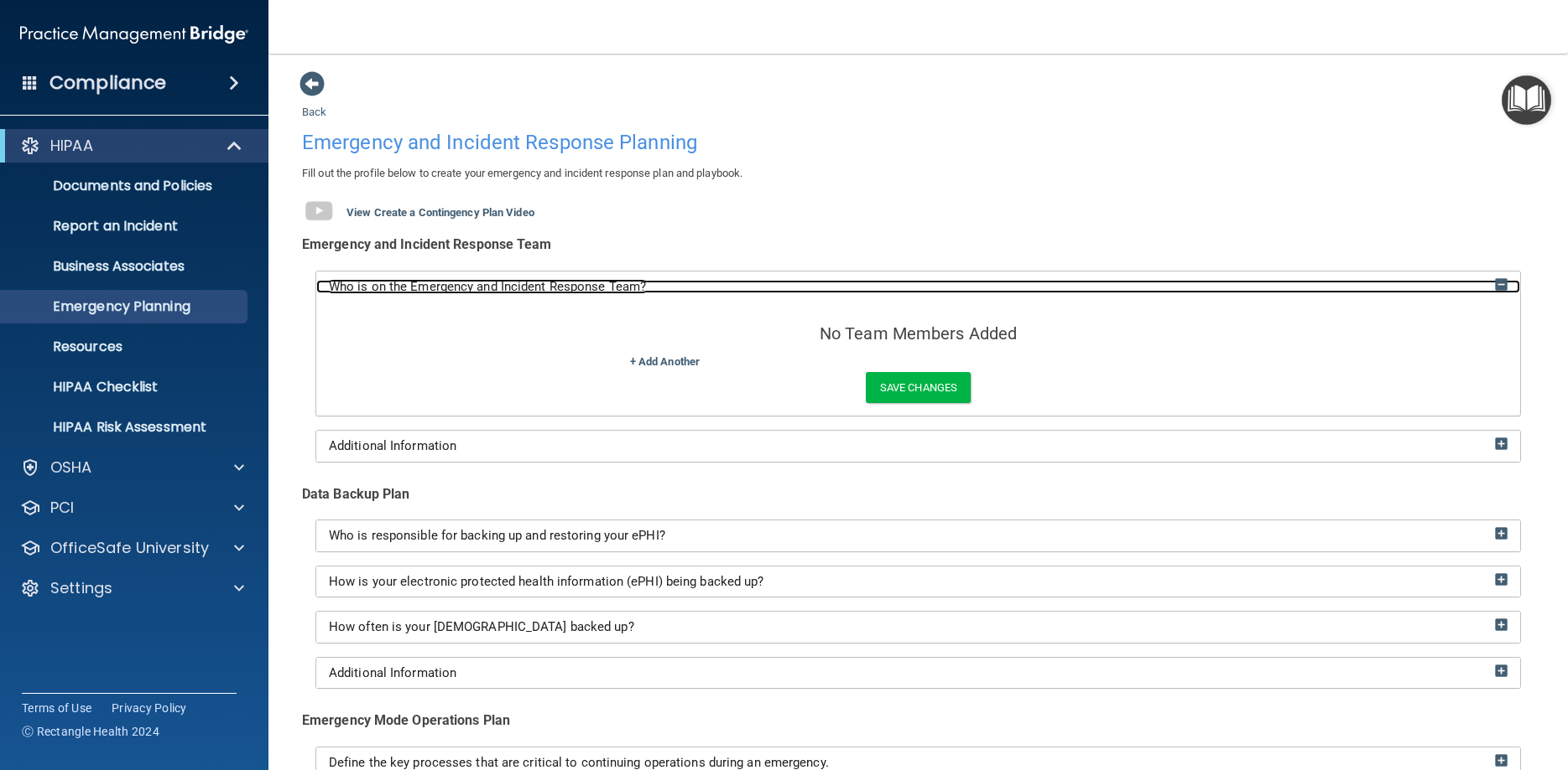
click at [1501, 282] on img at bounding box center [1500, 284] width 13 height 13
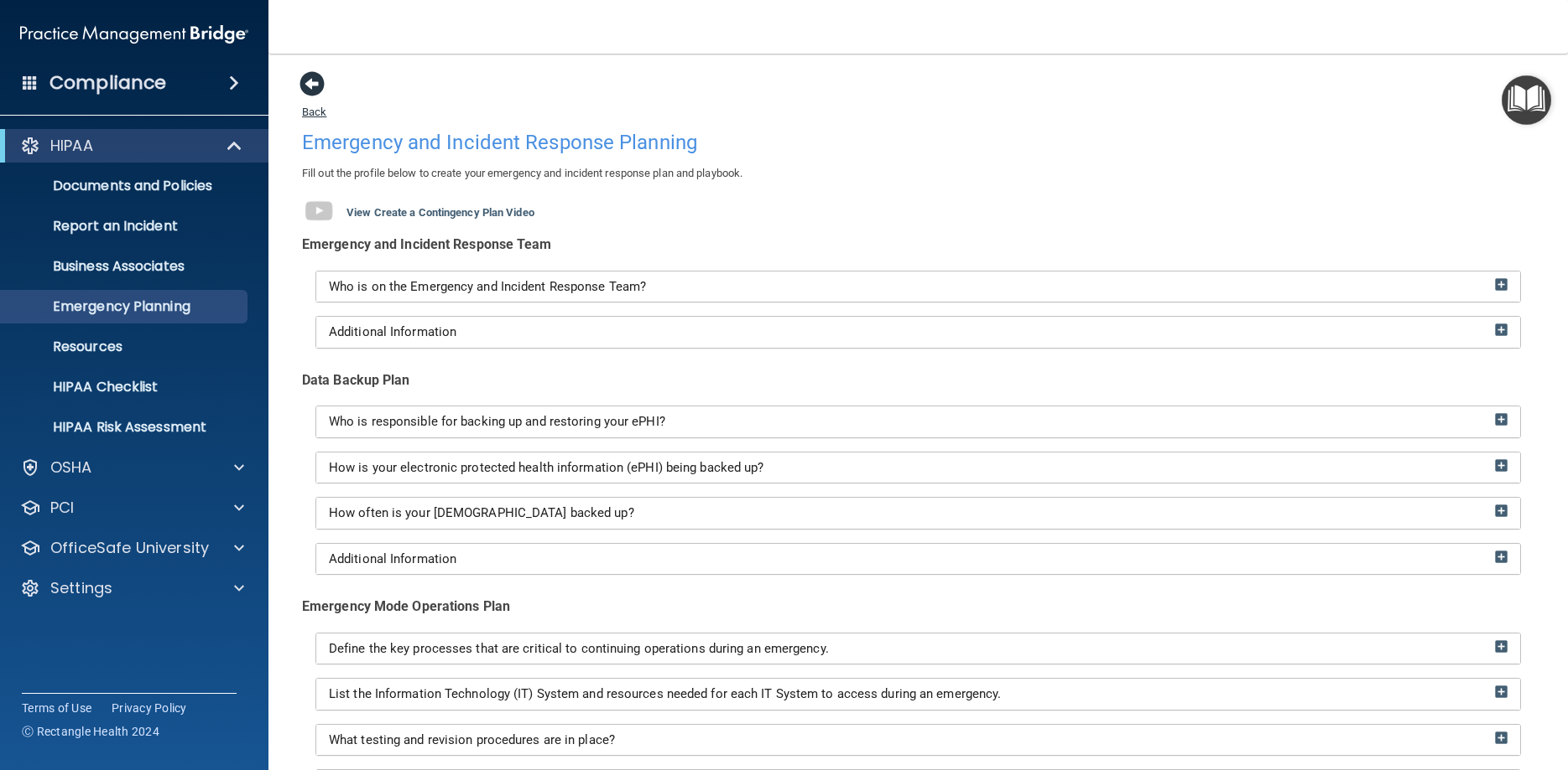
click at [319, 84] on span at bounding box center [312, 84] width 25 height 25
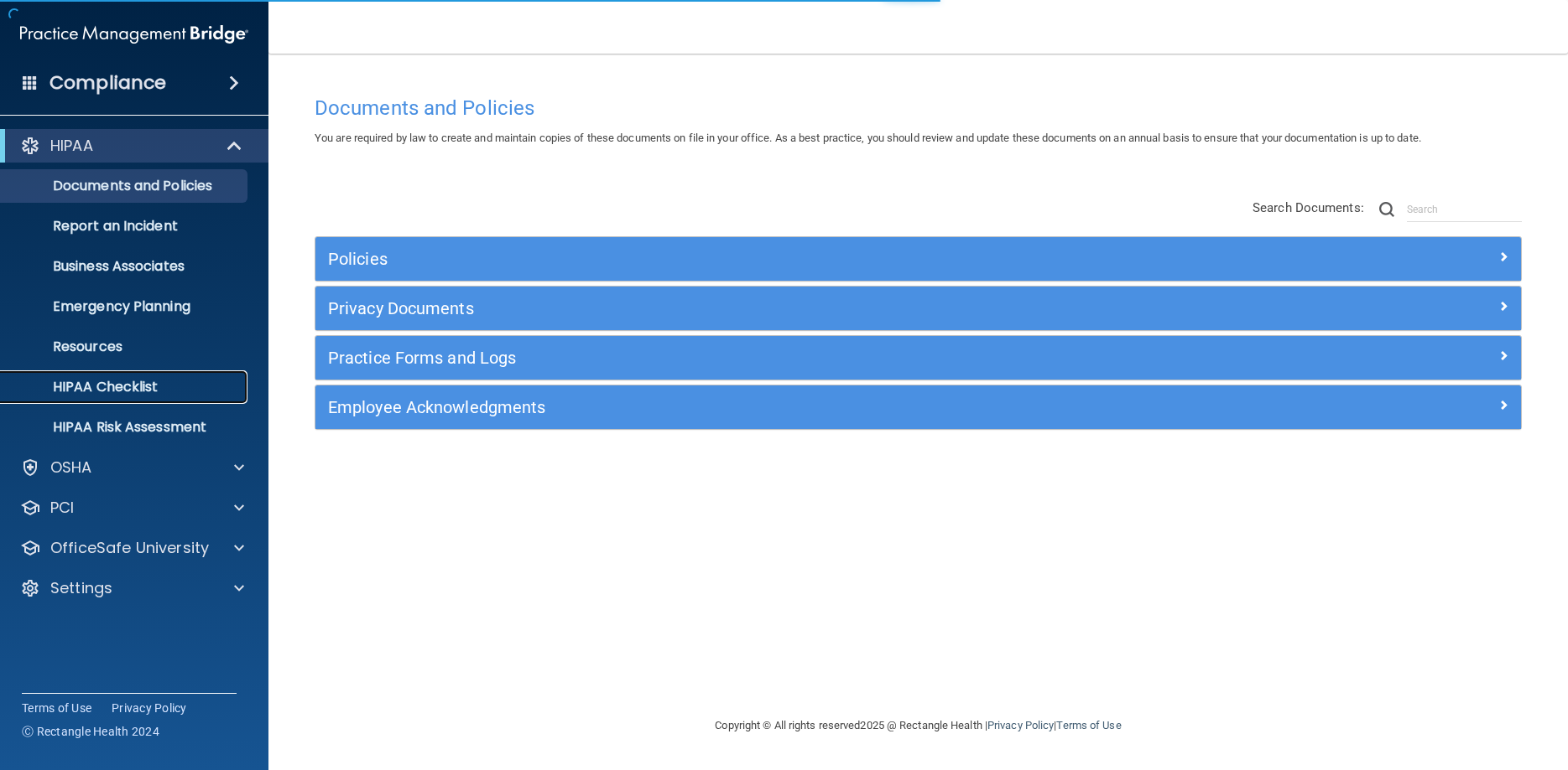
click at [172, 397] on link "HIPAA Checklist" at bounding box center [115, 387] width 265 height 34
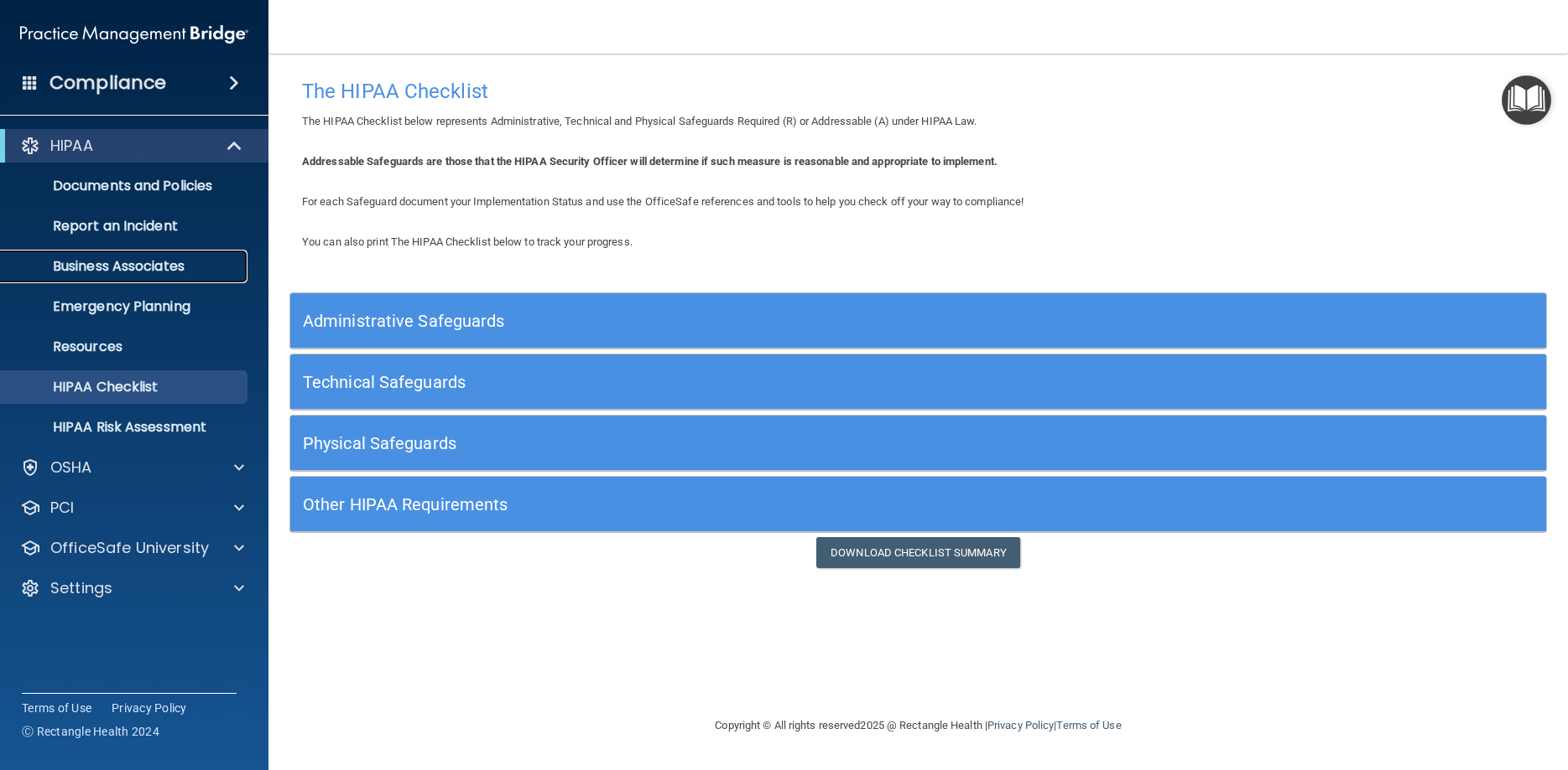
click at [180, 261] on p "Business Associates" at bounding box center [125, 266] width 229 height 16
